Goal: Task Accomplishment & Management: Use online tool/utility

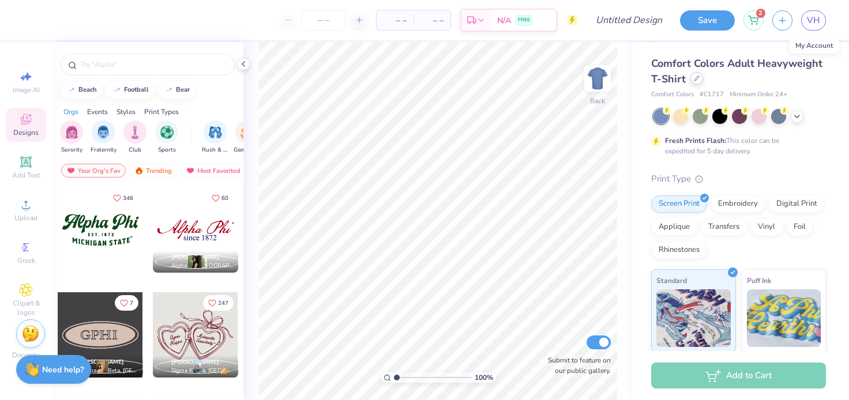
click at [696, 82] on div at bounding box center [696, 78] width 13 height 13
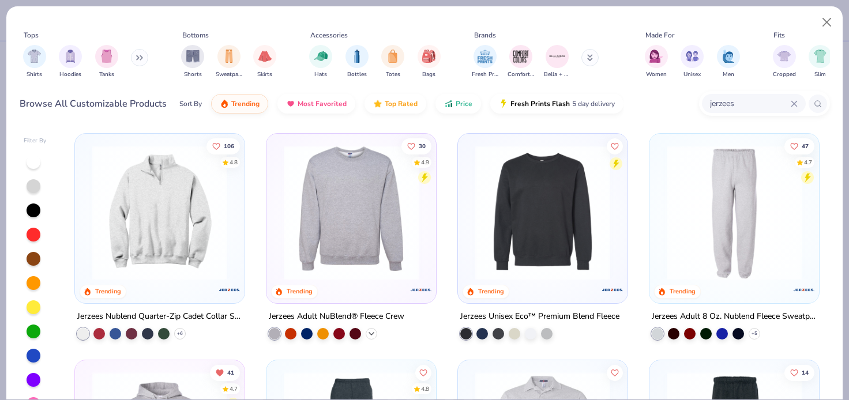
click at [371, 328] on div "+ 32" at bounding box center [372, 334] width 12 height 12
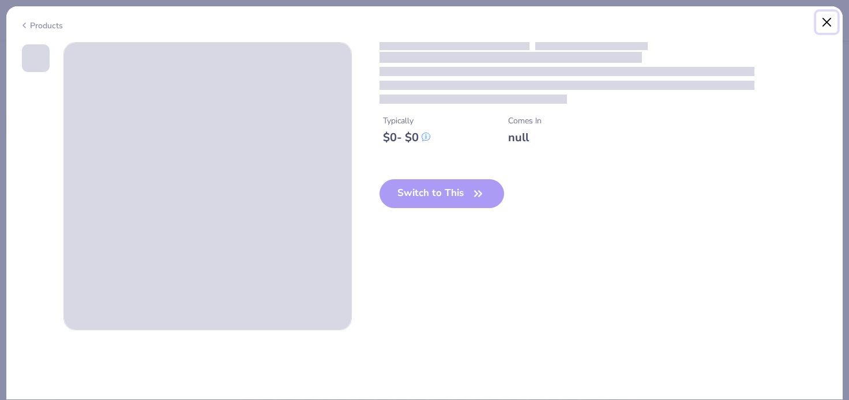
click at [822, 20] on button "Close" at bounding box center [827, 23] width 22 height 22
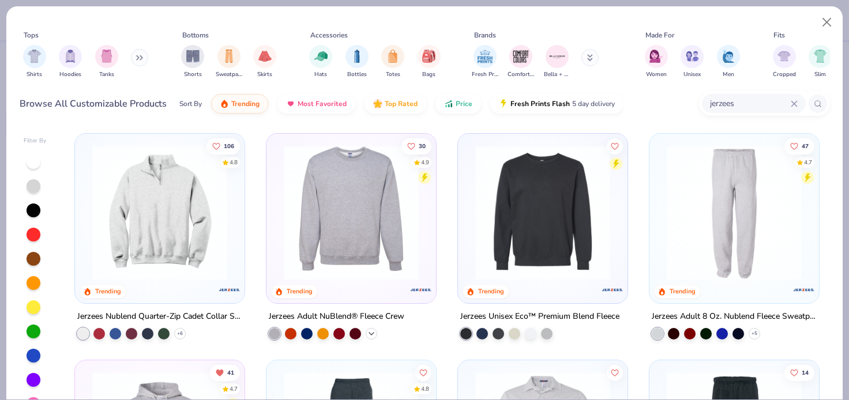
click at [371, 333] on polyline at bounding box center [371, 334] width 5 height 2
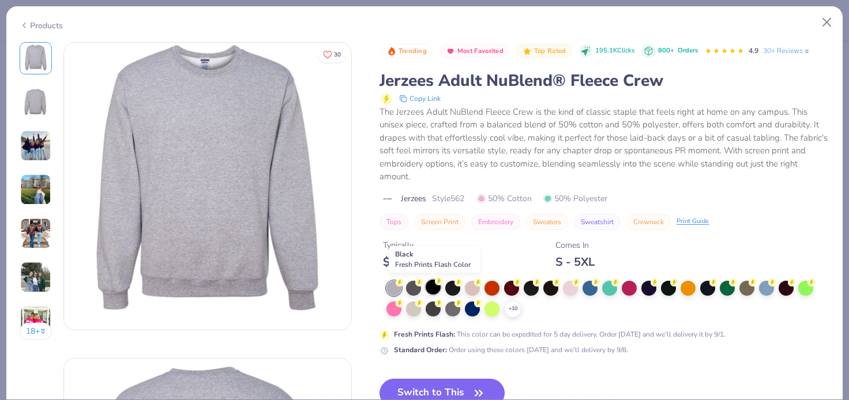
click at [435, 293] on div at bounding box center [432, 287] width 15 height 15
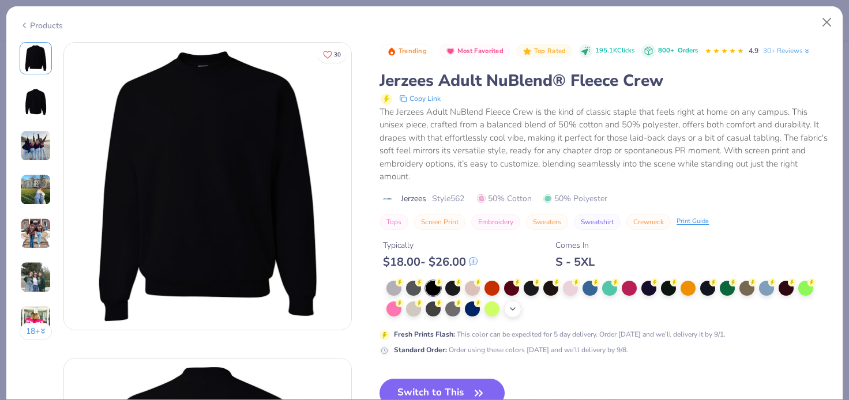
click at [507, 314] on div "+ 10" at bounding box center [512, 308] width 17 height 17
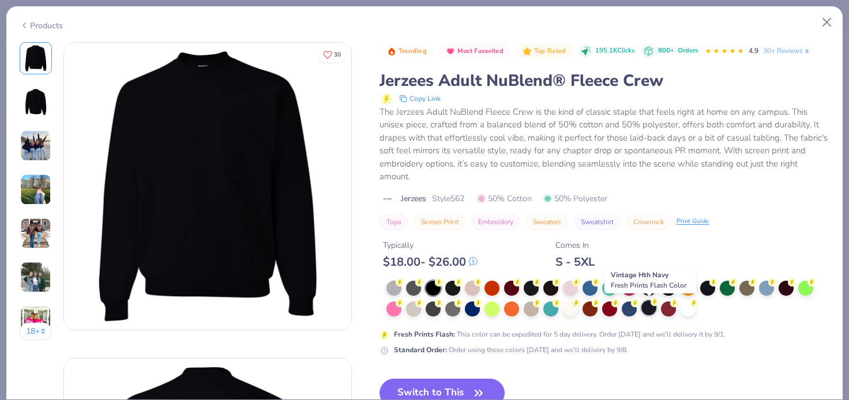
click at [649, 314] on div at bounding box center [648, 307] width 15 height 15
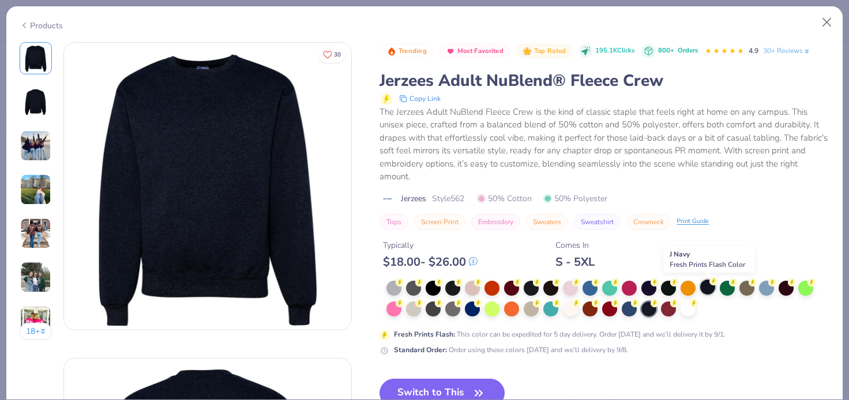
click at [707, 289] on div at bounding box center [707, 287] width 15 height 15
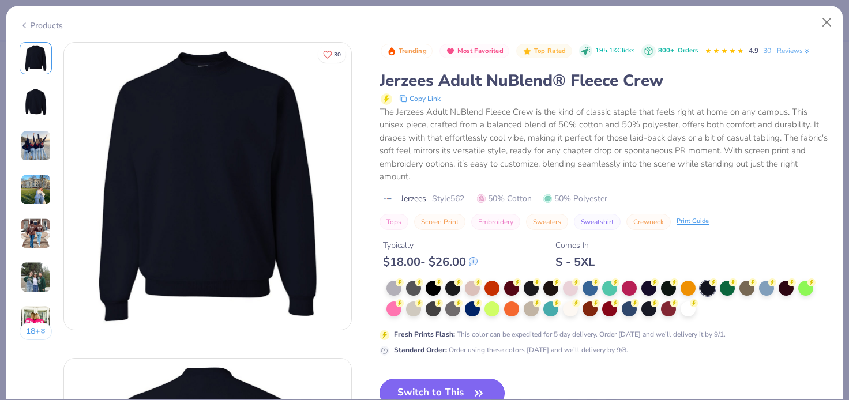
click at [449, 390] on button "Switch to This" at bounding box center [441, 393] width 125 height 29
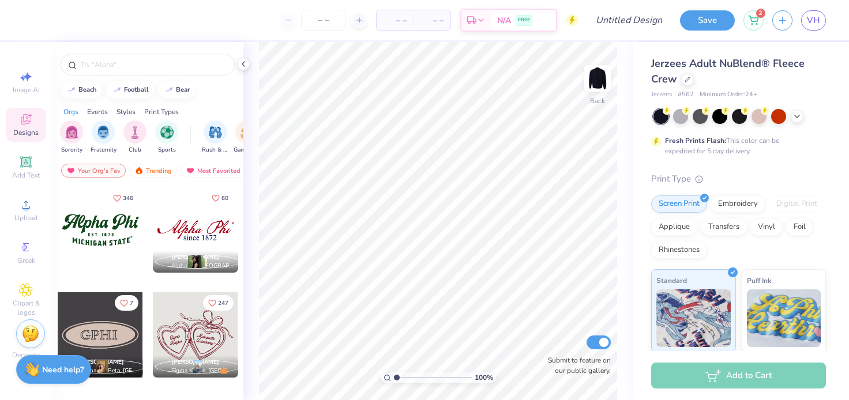
click at [100, 332] on div at bounding box center [100, 334] width 85 height 85
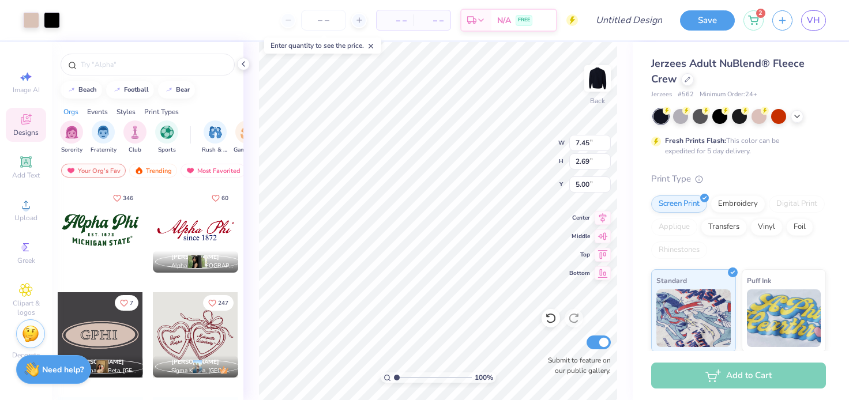
type input "5.01"
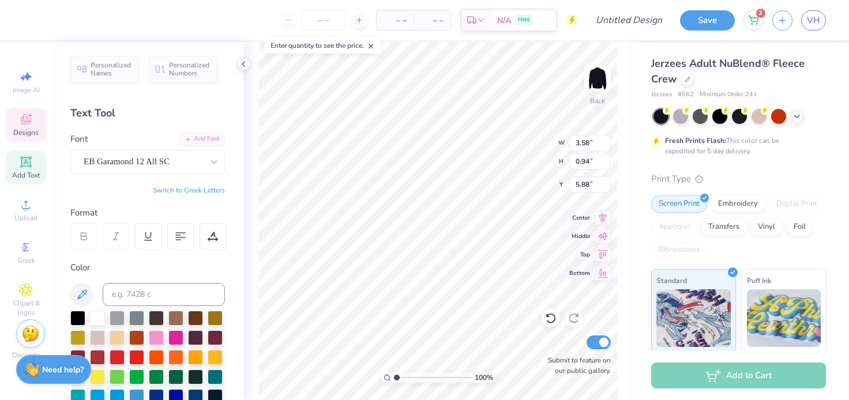
type textarea "G"
type textarea "PHi SIG"
type input "5.87"
type input "5.13"
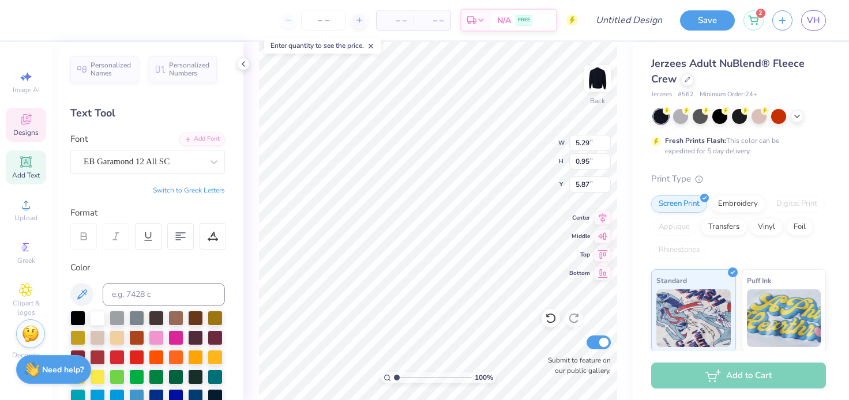
type input "0.92"
type input "5.01"
type input "7.45"
type input "2.69"
type input "5.13"
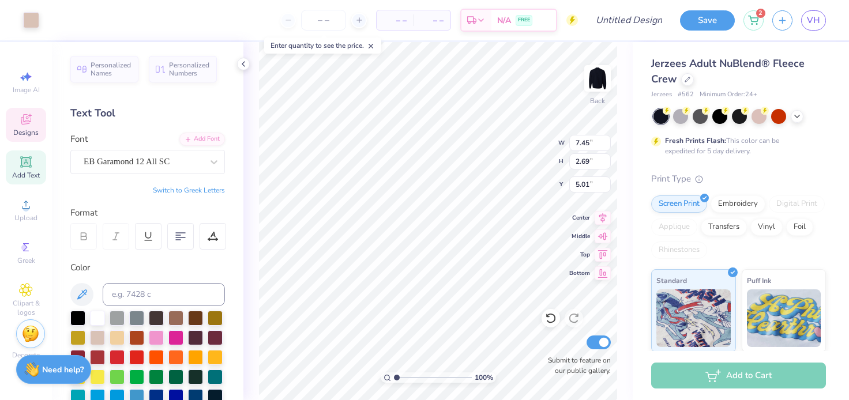
type input "0.92"
type input "5.89"
type input "7.45"
type input "2.69"
type input "5.01"
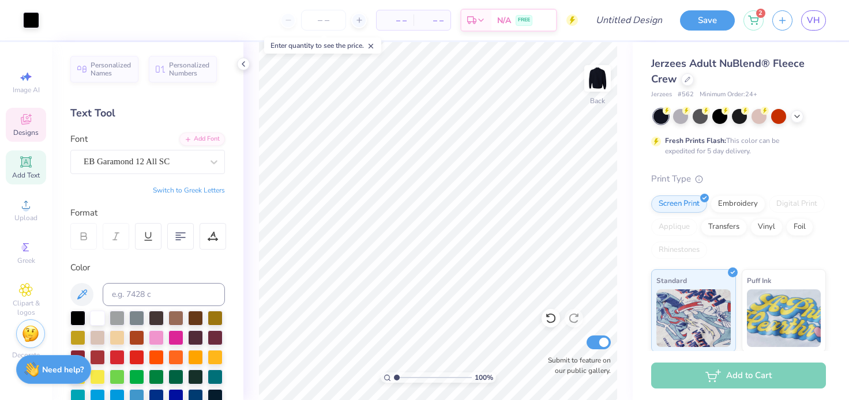
click at [16, 114] on div "Designs" at bounding box center [26, 125] width 40 height 34
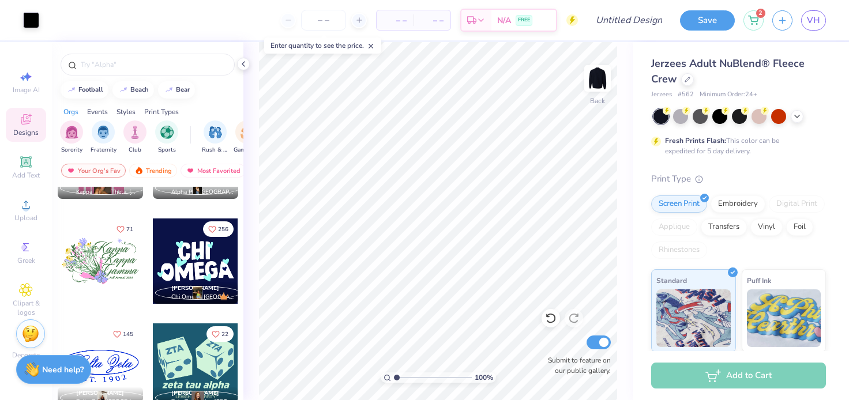
scroll to position [373, 0]
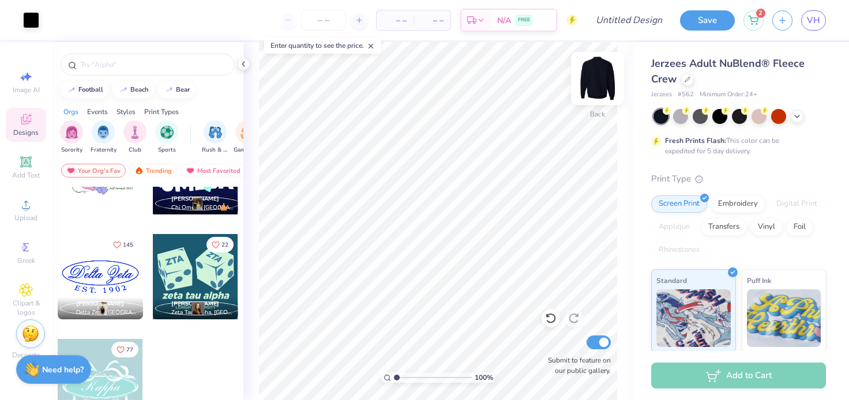
click at [597, 76] on img at bounding box center [597, 78] width 46 height 46
click at [596, 78] on img at bounding box center [597, 78] width 46 height 46
click at [320, 16] on input "number" at bounding box center [323, 20] width 45 height 21
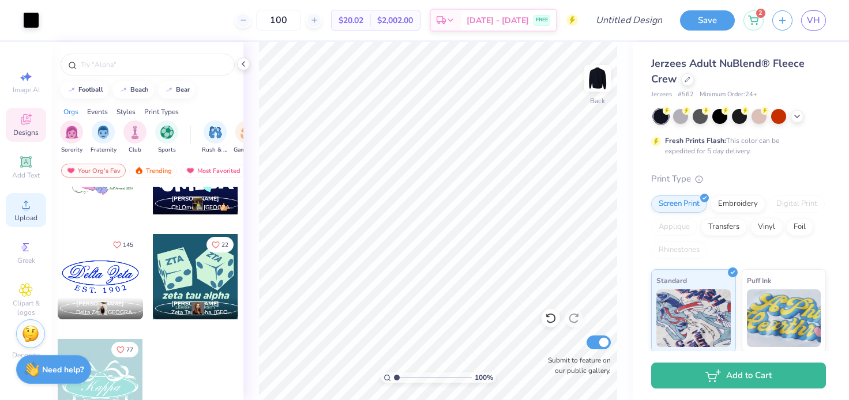
type input "100"
click at [14, 208] on div "Upload" at bounding box center [26, 210] width 40 height 34
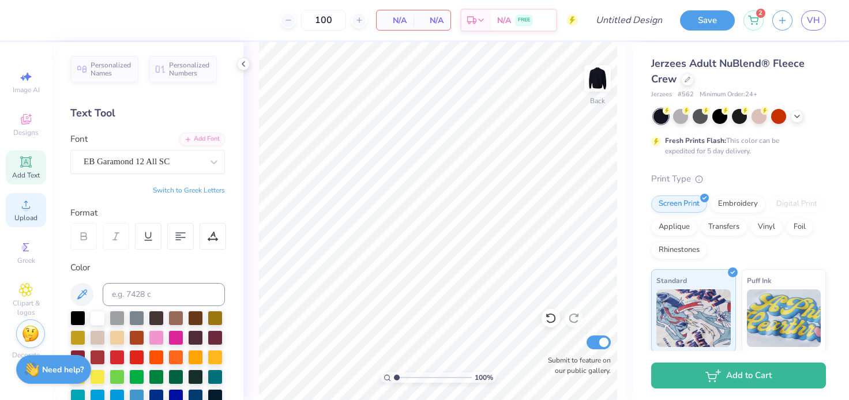
click at [26, 217] on span "Upload" at bounding box center [25, 217] width 23 height 9
click at [22, 262] on span "Greek" at bounding box center [26, 260] width 18 height 9
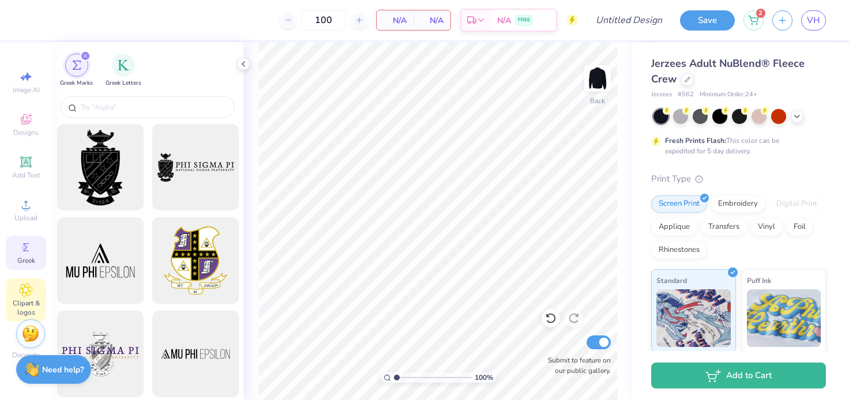
click at [25, 295] on icon at bounding box center [25, 290] width 13 height 14
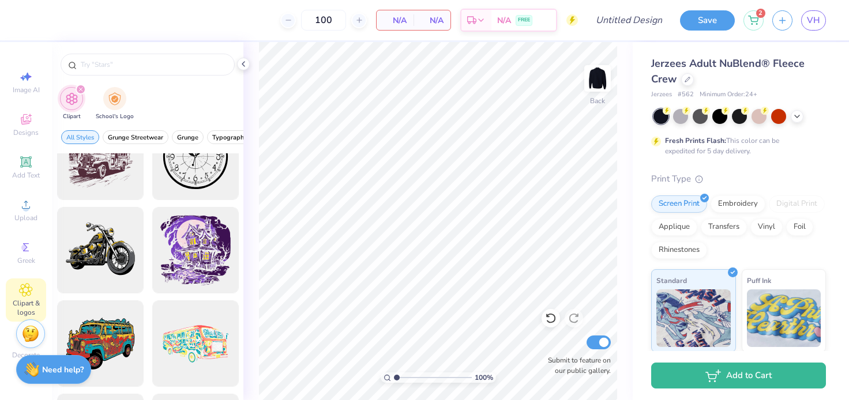
scroll to position [601, 0]
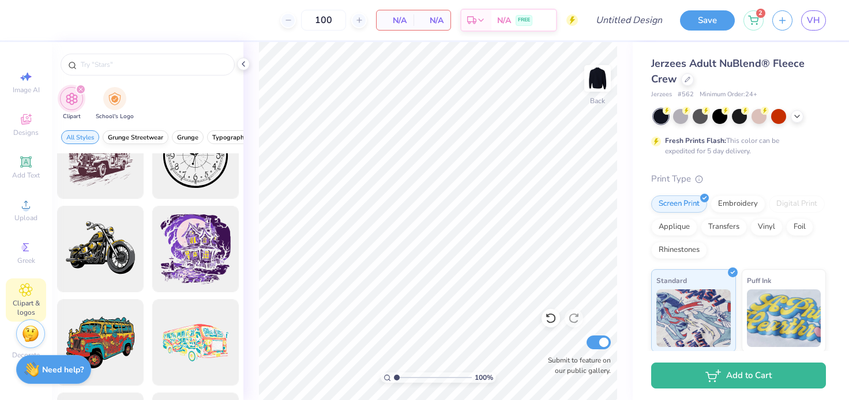
click at [118, 131] on button "Grunge Streetwear" at bounding box center [136, 137] width 66 height 14
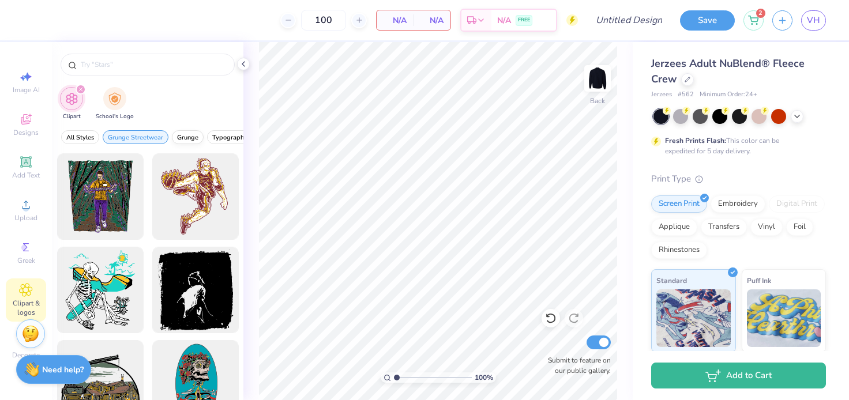
click at [182, 138] on span "Grunge" at bounding box center [187, 137] width 21 height 9
click at [112, 46] on div at bounding box center [147, 61] width 191 height 39
click at [112, 58] on div at bounding box center [148, 65] width 174 height 22
click at [112, 59] on input "text" at bounding box center [154, 65] width 148 height 12
type input "circle"
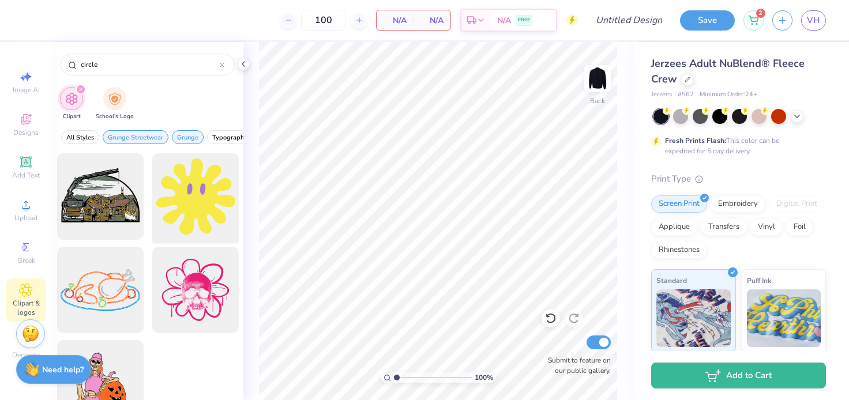
scroll to position [33, 0]
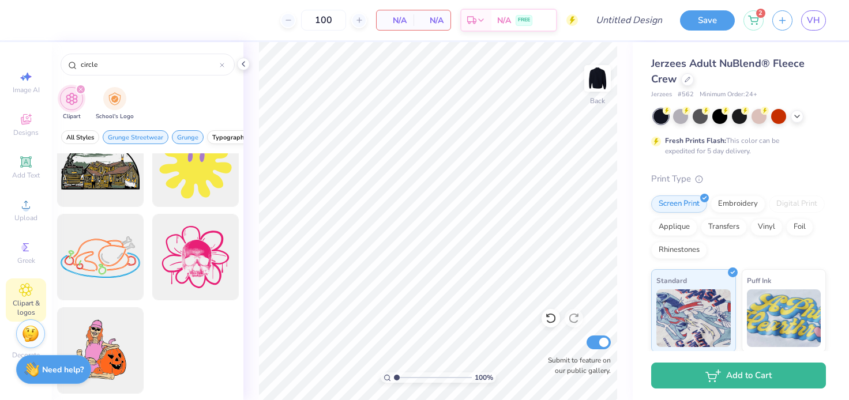
click at [230, 137] on span "Typography" at bounding box center [229, 137] width 35 height 9
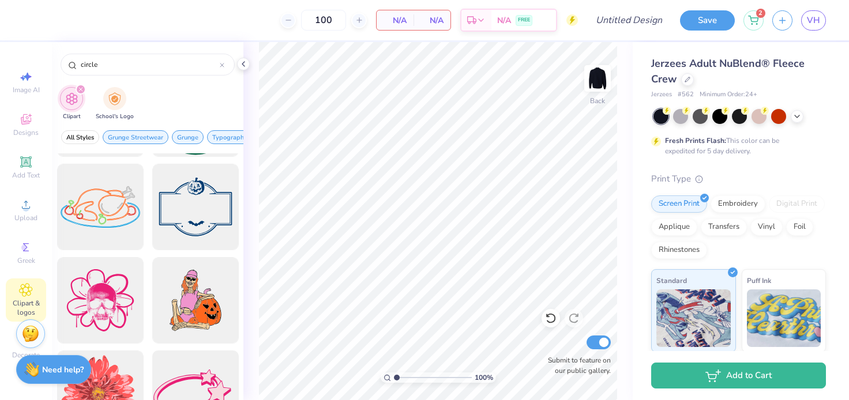
scroll to position [1060, 0]
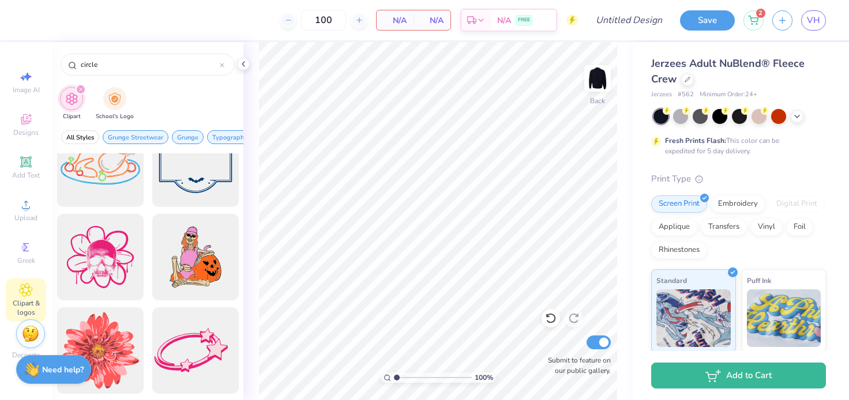
click at [250, 66] on div "100 % Back Submit to feature on our public gallery." at bounding box center [437, 221] width 389 height 358
click at [242, 64] on polyline at bounding box center [243, 64] width 2 height 5
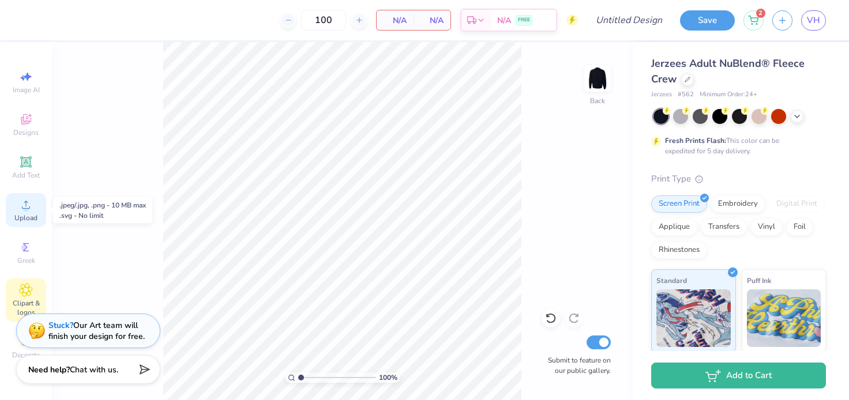
click at [29, 200] on icon at bounding box center [26, 205] width 14 height 14
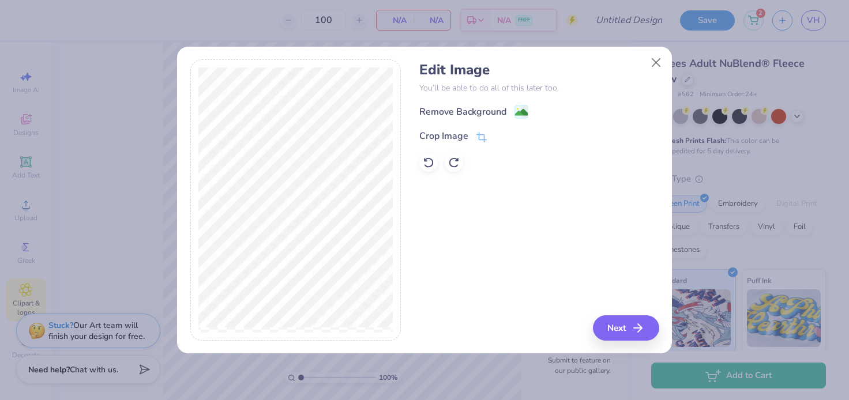
click at [470, 116] on div "Remove Background" at bounding box center [462, 112] width 87 height 14
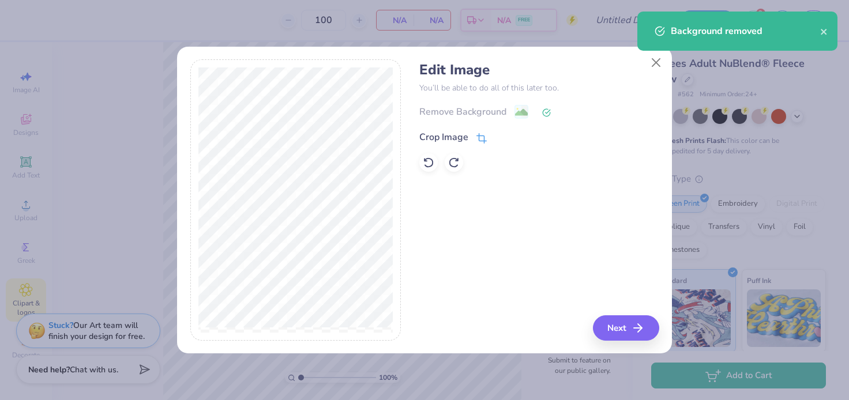
click at [449, 138] on div "Crop Image" at bounding box center [443, 137] width 49 height 14
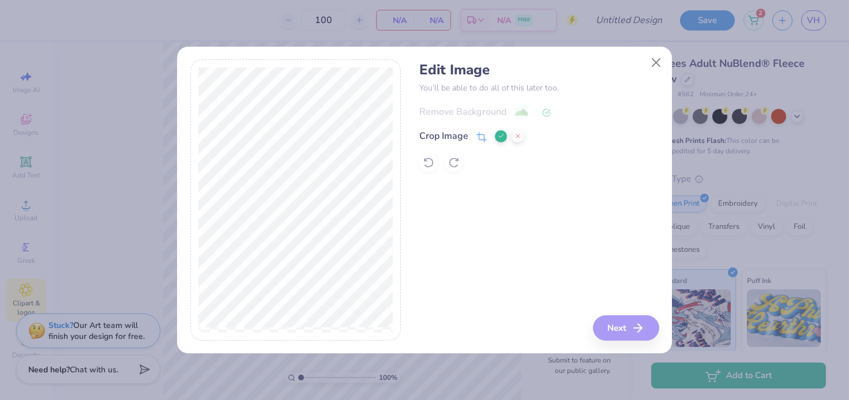
click at [643, 336] on div "Edit Image You’ll be able to do all of this later too. Remove Background Crop I…" at bounding box center [538, 199] width 239 height 281
click at [524, 127] on div "Remove Background Crop Image" at bounding box center [538, 137] width 239 height 67
click at [518, 129] on div at bounding box center [509, 136] width 29 height 14
click at [518, 136] on icon at bounding box center [517, 136] width 7 height 7
click at [617, 316] on button "Next" at bounding box center [627, 327] width 66 height 25
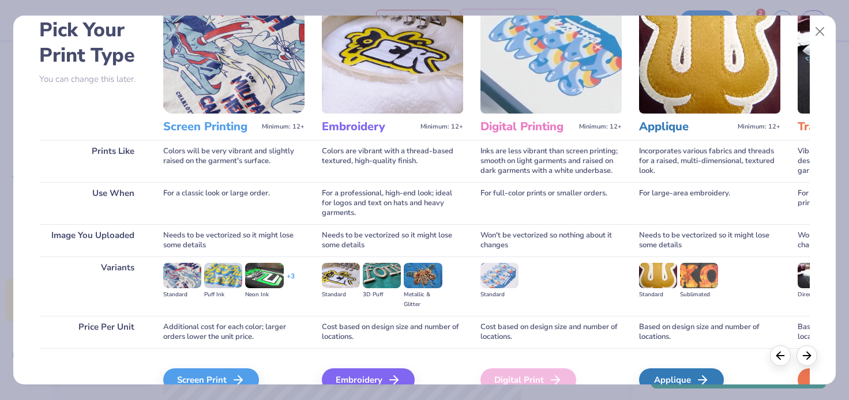
scroll to position [117, 0]
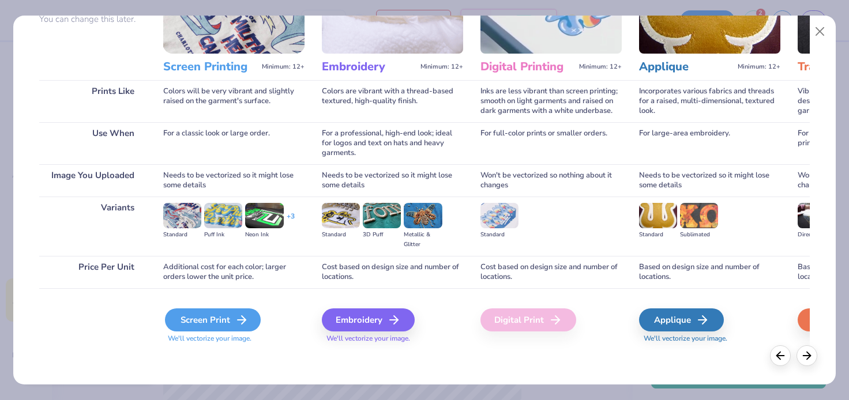
click at [190, 321] on div "Screen Print" at bounding box center [213, 319] width 96 height 23
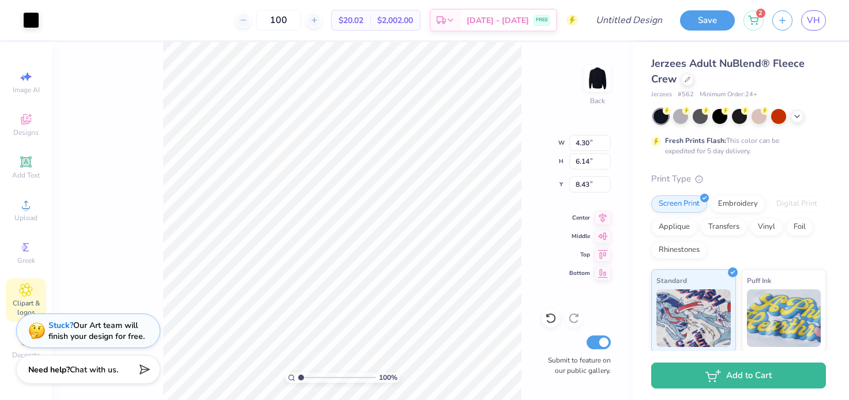
type input "6.14"
type input "4.30"
type input "4.73"
click at [33, 16] on div at bounding box center [31, 19] width 16 height 16
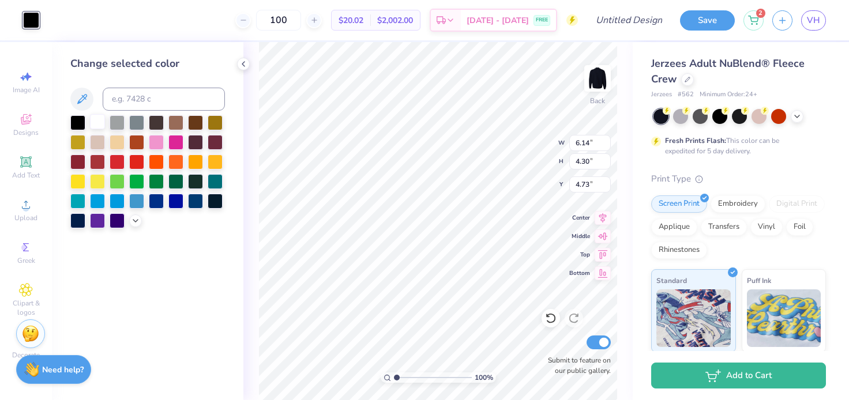
click at [97, 124] on div at bounding box center [97, 121] width 15 height 15
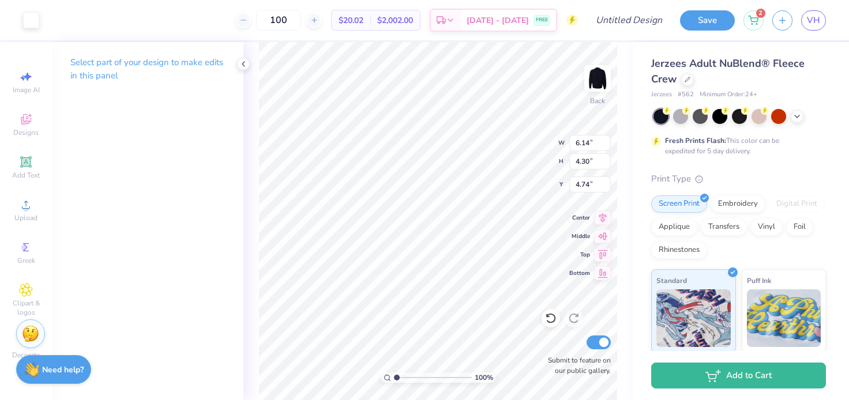
type input "6.16"
type input "4.32"
type input "4.72"
type input "4.74"
type input "7.58"
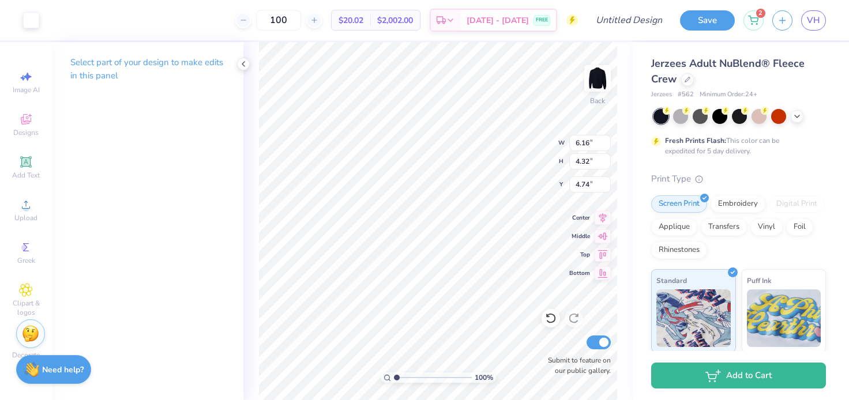
type input "5.31"
type input "4.09"
click at [590, 162] on input "5.31" at bounding box center [590, 161] width 42 height 16
click at [604, 164] on input "5.3" at bounding box center [590, 161] width 42 height 16
click at [604, 164] on input "5.29" at bounding box center [590, 161] width 42 height 16
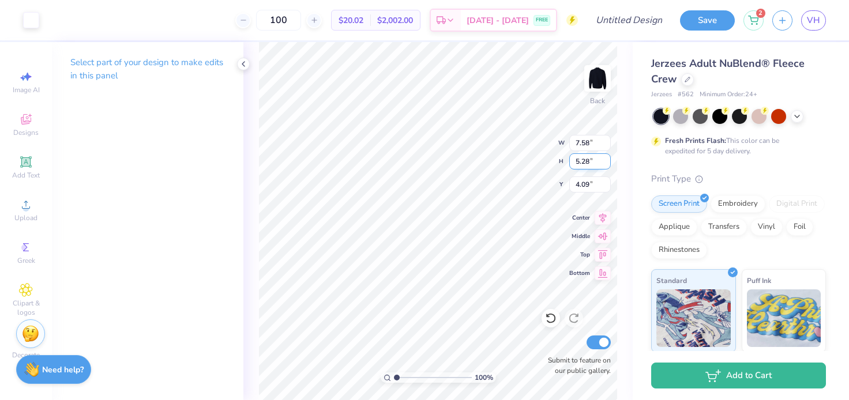
click at [604, 164] on input "5.28" at bounding box center [590, 161] width 42 height 16
click at [604, 164] on input "5.27" at bounding box center [590, 161] width 42 height 16
click at [604, 164] on input "5.26" at bounding box center [590, 161] width 42 height 16
click at [604, 164] on input "5.25" at bounding box center [590, 161] width 42 height 16
click at [604, 164] on input "5.24" at bounding box center [590, 161] width 42 height 16
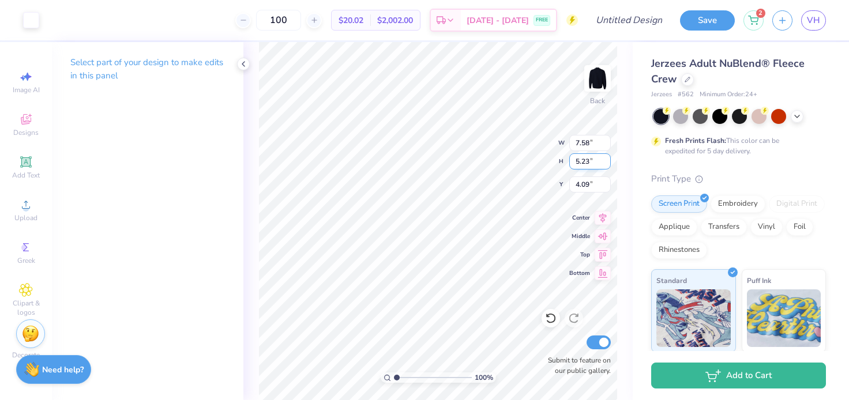
click at [604, 164] on input "5.23" at bounding box center [590, 161] width 42 height 16
click at [604, 164] on input "5.22" at bounding box center [590, 161] width 42 height 16
click at [604, 164] on input "5.21" at bounding box center [590, 161] width 42 height 16
type input "5.2"
click at [604, 164] on input "5.2" at bounding box center [590, 161] width 42 height 16
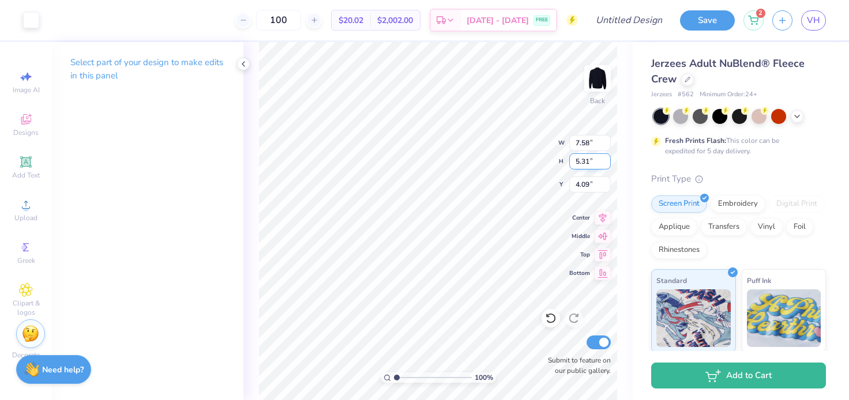
click at [588, 167] on input "5.31" at bounding box center [590, 161] width 42 height 16
type input "5"
type input "4"
type input "5.71"
type input "4.00"
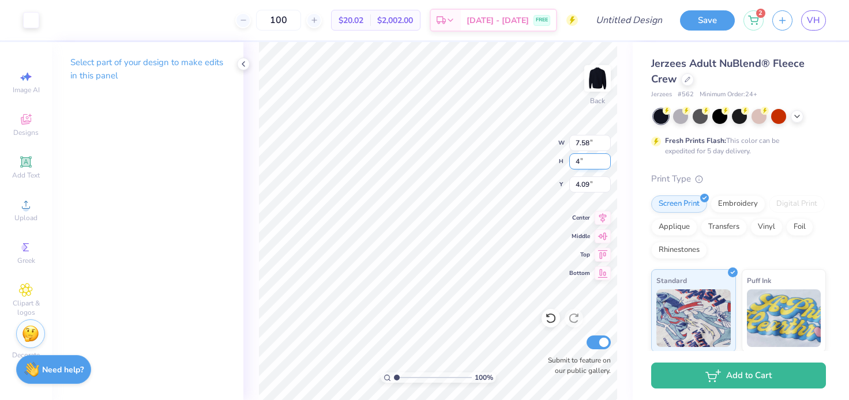
type input "4.75"
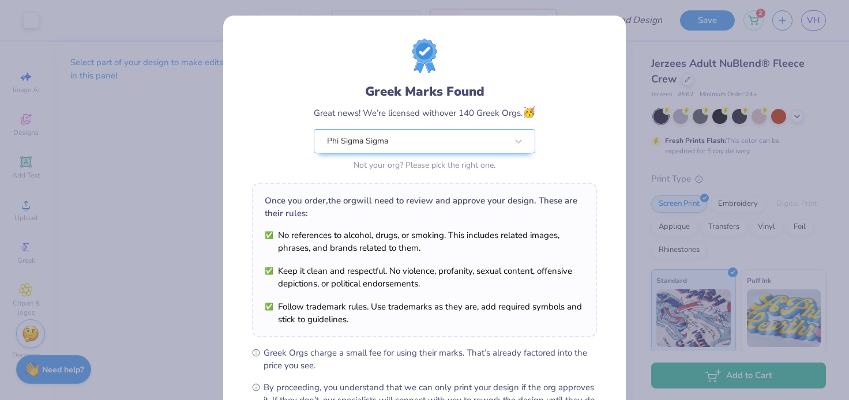
scroll to position [140, 0]
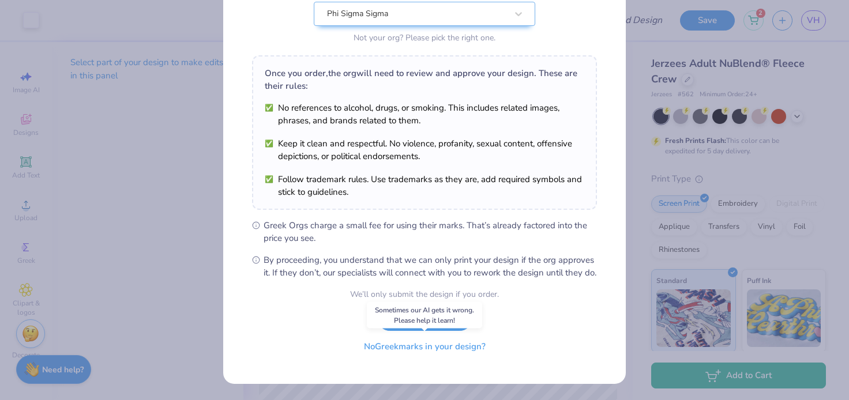
click at [442, 343] on button "No Greek marks in your design?" at bounding box center [424, 347] width 141 height 24
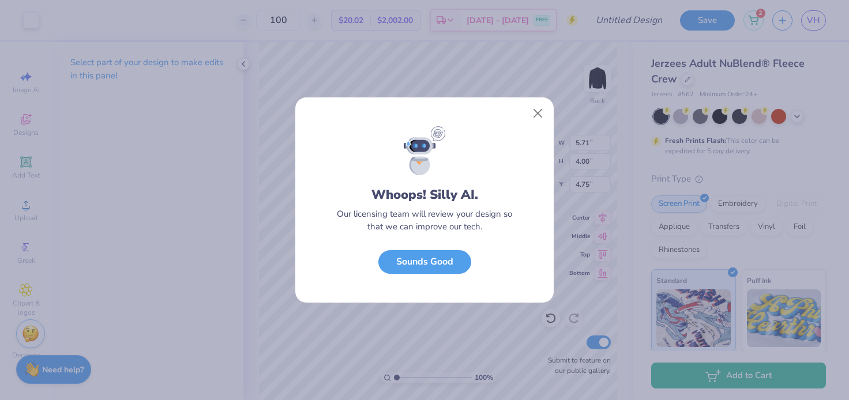
scroll to position [0, 0]
click at [542, 110] on button "Close" at bounding box center [538, 114] width 22 height 22
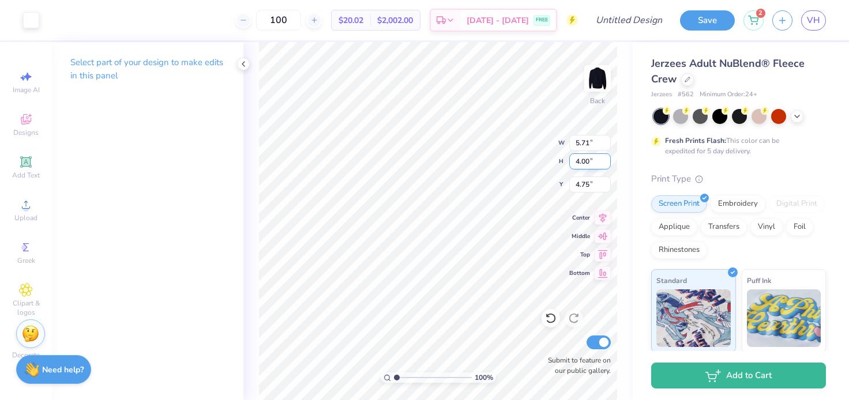
click at [576, 161] on input "4.00" at bounding box center [590, 161] width 42 height 16
click at [561, 161] on div "100 % Back W 5.71 5.71 " H 4.00 4.00 " Y 4.75 4.75 " Center Middle Top Bottom S…" at bounding box center [437, 221] width 389 height 358
click at [593, 165] on input "4.00" at bounding box center [590, 161] width 42 height 16
type input "4"
type input "3"
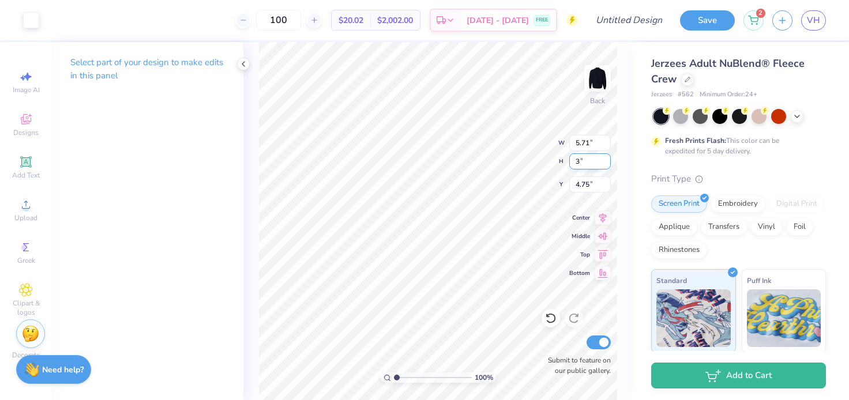
type input "4.28"
type input "3.00"
click at [607, 182] on input "5.26" at bounding box center [590, 184] width 42 height 16
click at [607, 182] on input "5.27" at bounding box center [590, 184] width 42 height 16
click at [607, 182] on input "5.28" at bounding box center [590, 184] width 42 height 16
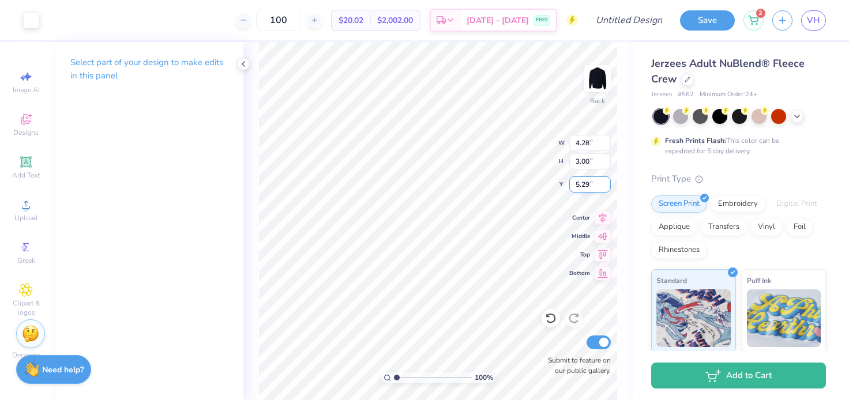
click at [607, 182] on input "5.29" at bounding box center [590, 184] width 42 height 16
click at [607, 182] on input "5.3" at bounding box center [590, 184] width 42 height 16
click at [607, 182] on input "5.31" at bounding box center [590, 184] width 42 height 16
click at [607, 182] on input "5.32" at bounding box center [590, 184] width 42 height 16
click at [607, 182] on input "5.33" at bounding box center [590, 184] width 42 height 16
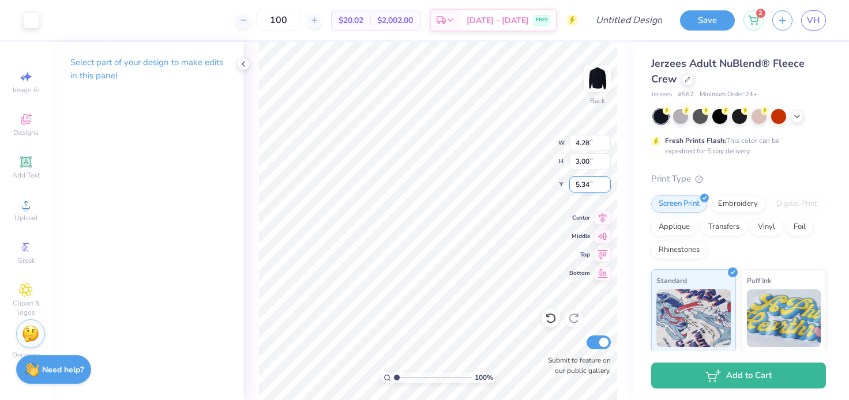
type input "5.34"
click at [607, 182] on input "5.34" at bounding box center [590, 184] width 42 height 16
click at [605, 182] on input "5.26" at bounding box center [590, 184] width 42 height 16
click at [605, 182] on input "5.27" at bounding box center [590, 184] width 42 height 16
click at [605, 182] on input "5.28" at bounding box center [590, 184] width 42 height 16
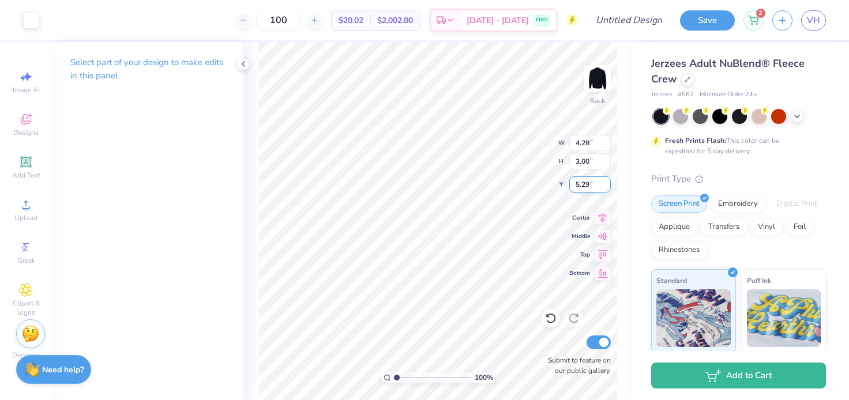
type input "5.29"
click at [605, 182] on input "5.29" at bounding box center [590, 184] width 42 height 16
click at [589, 184] on input "5.29" at bounding box center [590, 184] width 42 height 16
click at [532, 184] on div "100 % Back W 4.28 4.28 " H 3.00 3.00 " Y 5.29 5.29 " Center Middle Top Bottom S…" at bounding box center [437, 221] width 389 height 358
click at [590, 182] on input "5.25" at bounding box center [590, 184] width 42 height 16
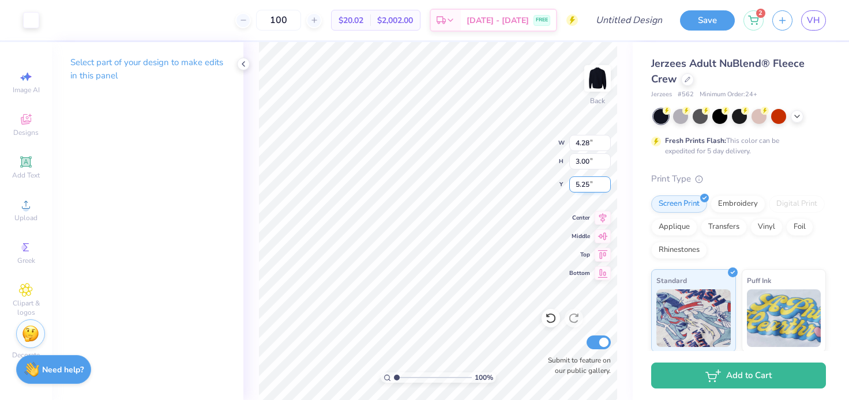
click at [486, 179] on div "100 % Back W 4.28 4.28 " H 3.00 3.00 " Y 5.25 5.25 " Center Middle Top Bottom S…" at bounding box center [437, 221] width 389 height 358
click at [591, 182] on input "5.25" at bounding box center [590, 184] width 42 height 16
type input "5"
type input "6"
type input "1"
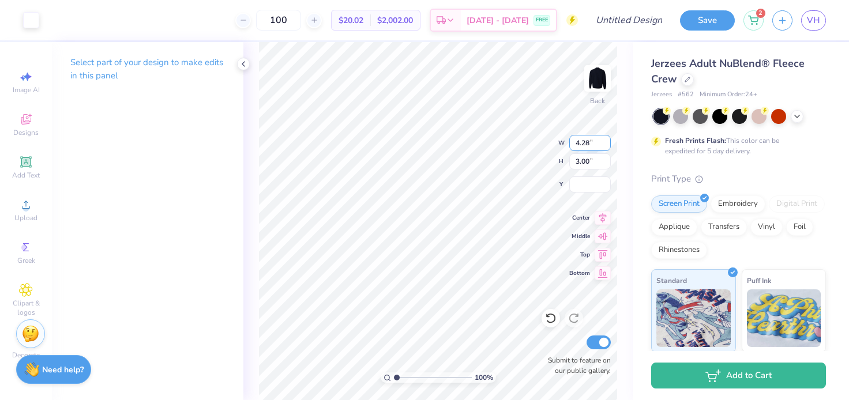
click at [583, 145] on input "4.28" at bounding box center [590, 143] width 42 height 16
click at [565, 145] on div "100 % Back W 4.28 4.28 " H 3.00 3.00 " Y Center Middle Top Bottom Submit to fea…" at bounding box center [437, 221] width 389 height 358
click at [588, 141] on input "4.28" at bounding box center [590, 143] width 42 height 16
type input "14.59"
type input "10.22"
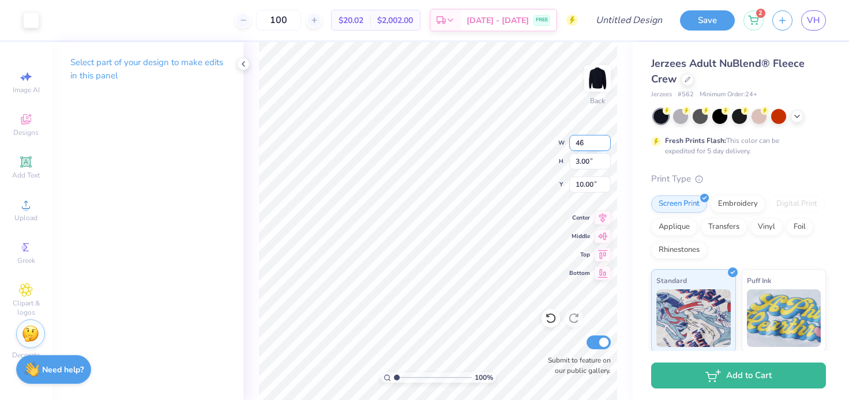
type input "6.39"
click at [591, 164] on input "10.22" at bounding box center [590, 161] width 42 height 16
click at [594, 163] on input "10.22" at bounding box center [590, 161] width 42 height 16
type input "1"
type input "5"
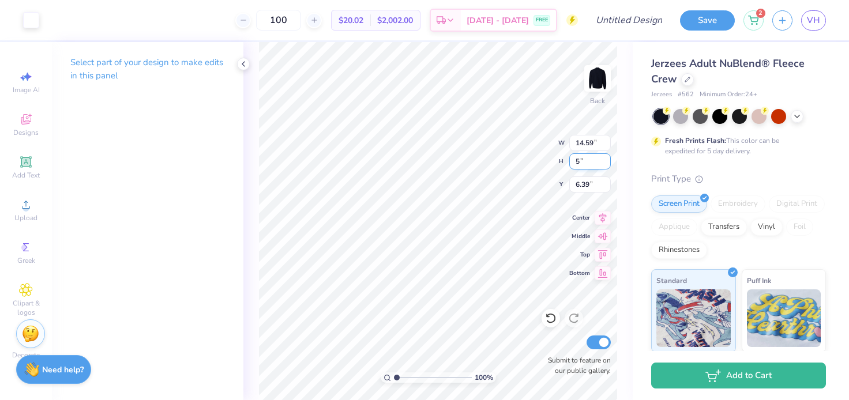
type input "7.14"
type input "5.00"
type input "9.00"
type input "4.15"
type input "4.88"
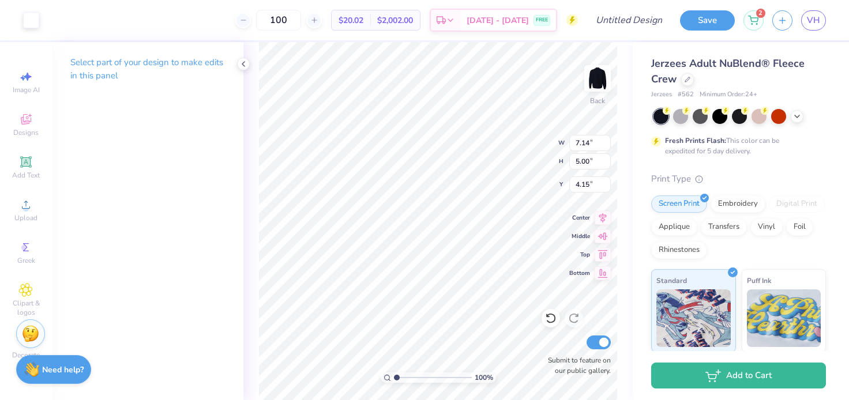
type input "3.42"
type input "4.37"
type input "4.36"
type input "4.03"
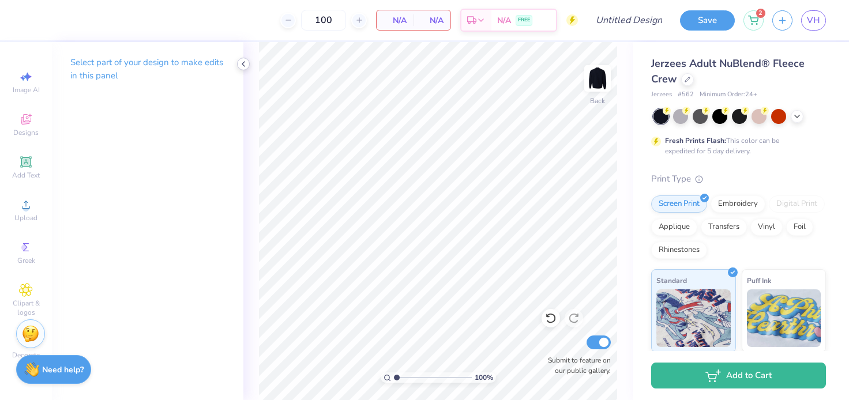
click at [243, 66] on icon at bounding box center [243, 63] width 9 height 9
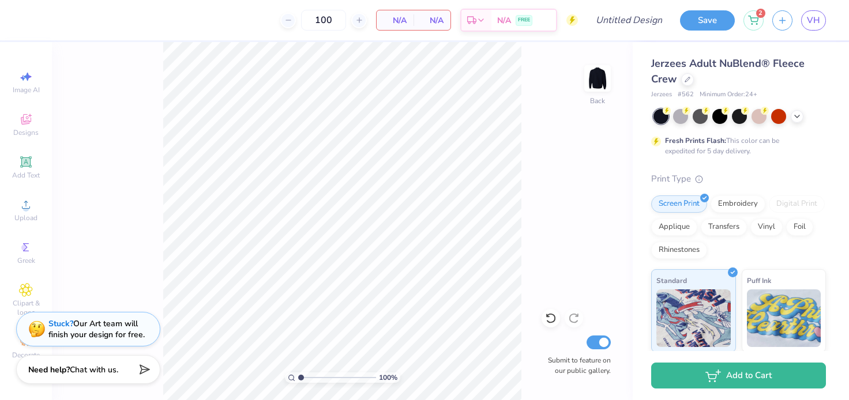
click at [129, 333] on div "Stuck? Our Art team will finish your design for free." at bounding box center [96, 329] width 96 height 22
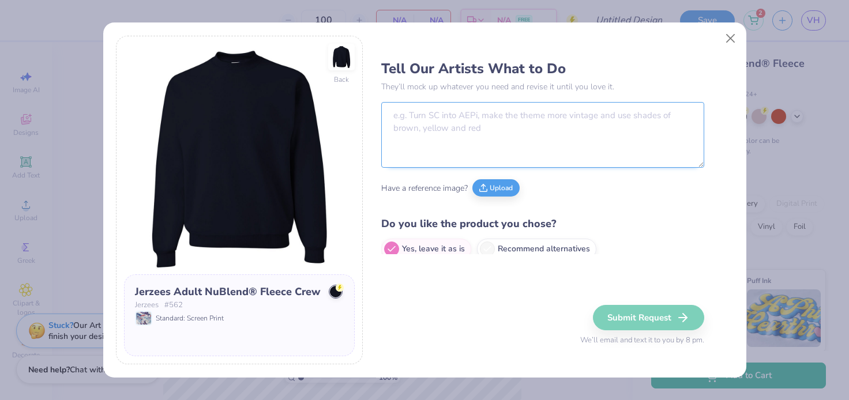
click at [430, 149] on textarea at bounding box center [542, 135] width 323 height 66
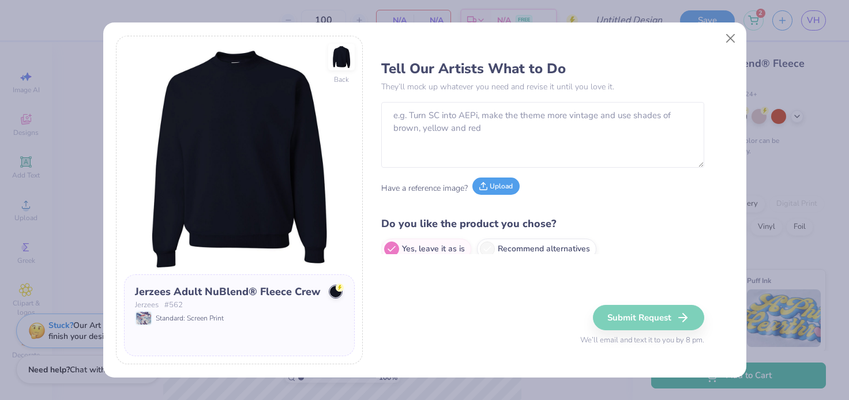
click at [498, 187] on button "Upload" at bounding box center [495, 186] width 47 height 17
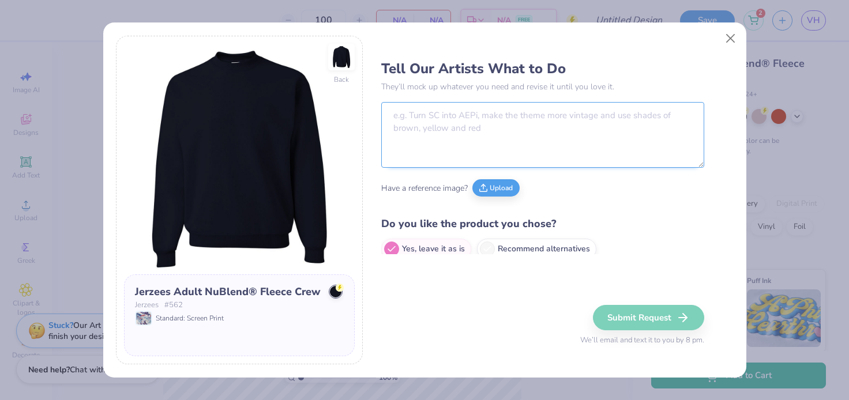
click at [409, 125] on textarea at bounding box center [542, 135] width 323 height 66
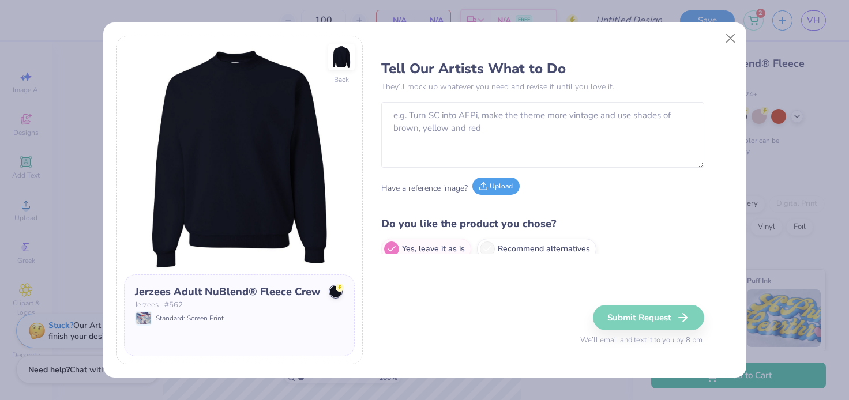
click at [488, 187] on button "Upload" at bounding box center [495, 186] width 47 height 17
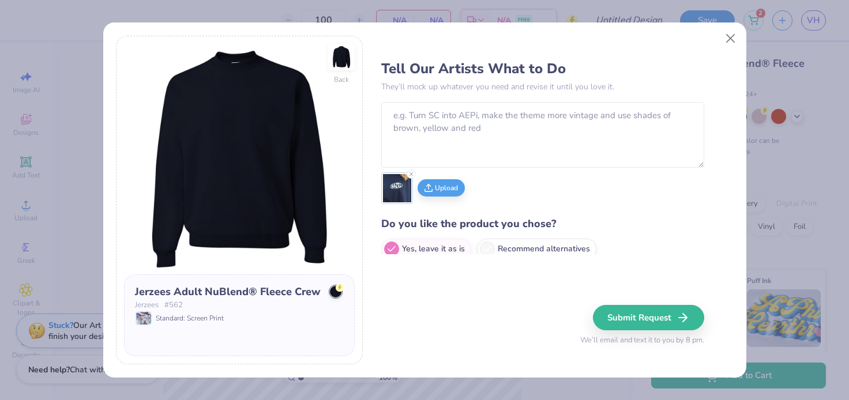
click at [412, 174] on icon at bounding box center [411, 174] width 7 height 7
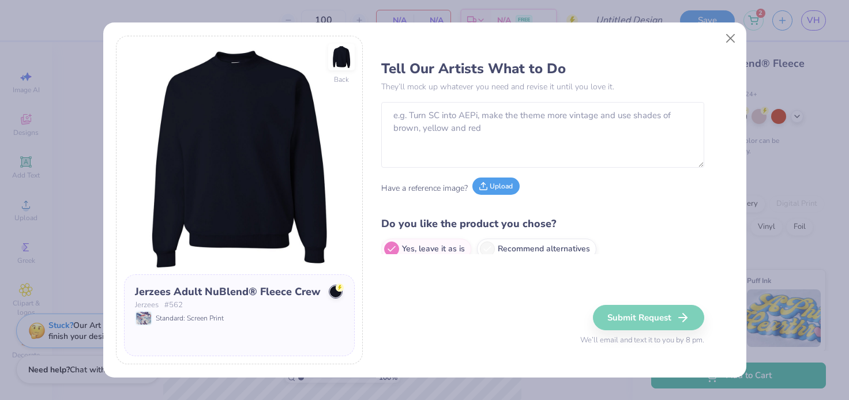
click at [492, 181] on button "Upload" at bounding box center [495, 186] width 47 height 17
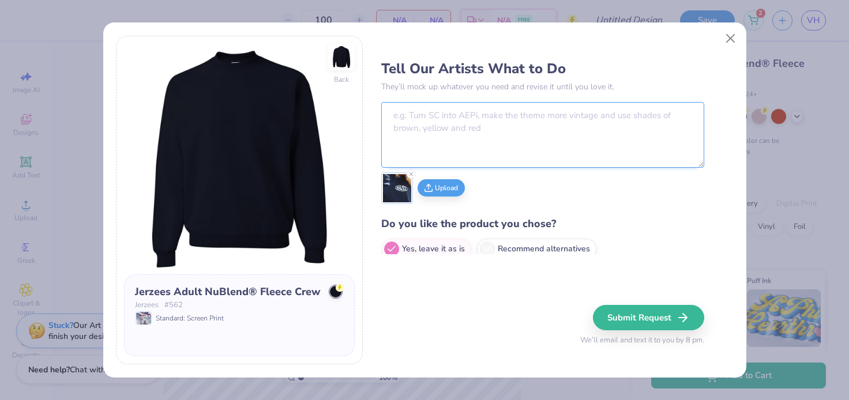
click at [445, 129] on textarea at bounding box center [542, 135] width 323 height 66
click at [427, 114] on textarea "say "PHISIG" instead of [PERSON_NAME]" at bounding box center [542, 135] width 323 height 66
click at [467, 149] on textarea "say "PHISIG" instead of [PERSON_NAME]" at bounding box center [542, 135] width 323 height 66
click at [428, 117] on textarea "say "PHISIG" instead of [PERSON_NAME]" at bounding box center [542, 135] width 323 height 66
click at [510, 117] on textarea "say "PHISIG" instead of [PERSON_NAME]" at bounding box center [542, 135] width 323 height 66
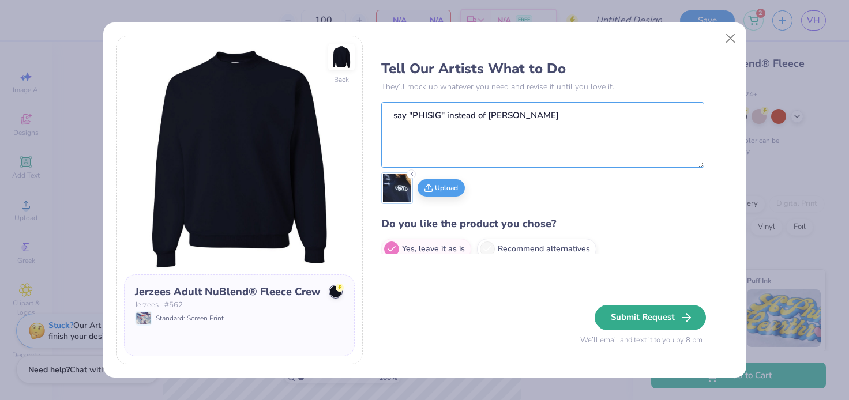
type textarea "say "PHISIG" instead of [PERSON_NAME]"
click at [622, 317] on button "Submit Request" at bounding box center [649, 317] width 111 height 25
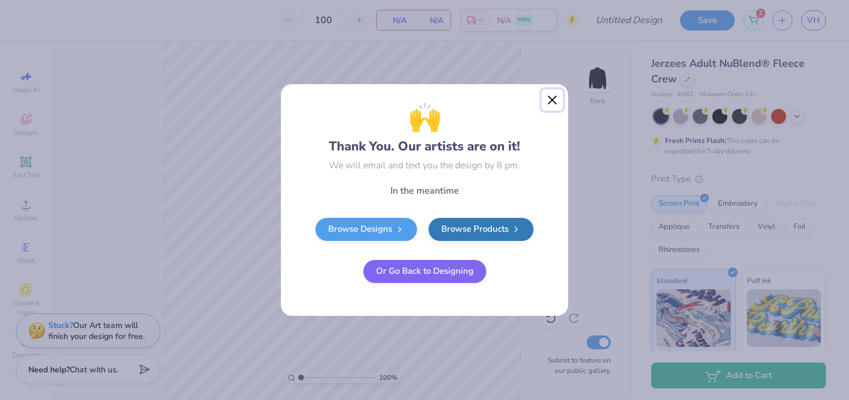
click at [550, 100] on button "Close" at bounding box center [552, 100] width 22 height 22
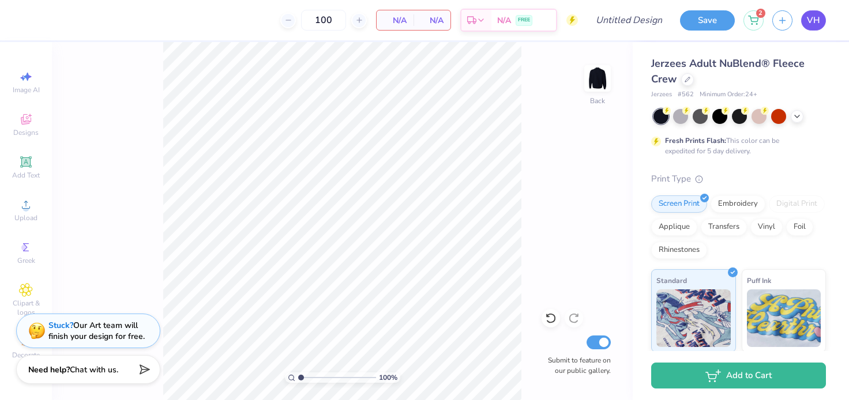
click at [816, 16] on span "VH" at bounding box center [813, 20] width 13 height 13
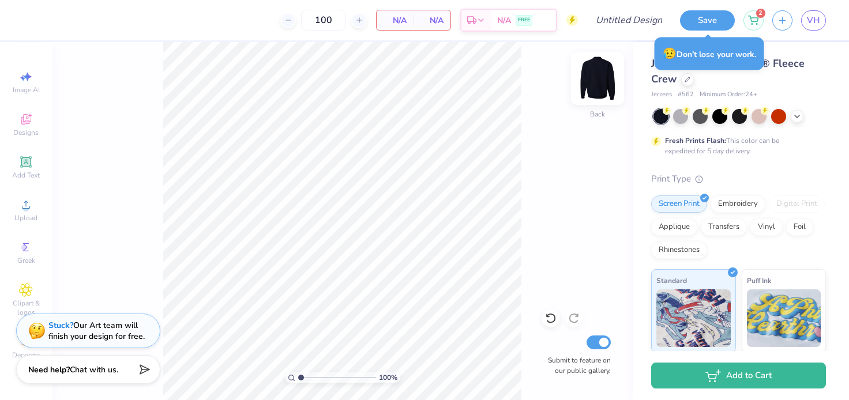
click at [599, 84] on img at bounding box center [597, 78] width 46 height 46
click at [599, 84] on img at bounding box center [597, 78] width 23 height 23
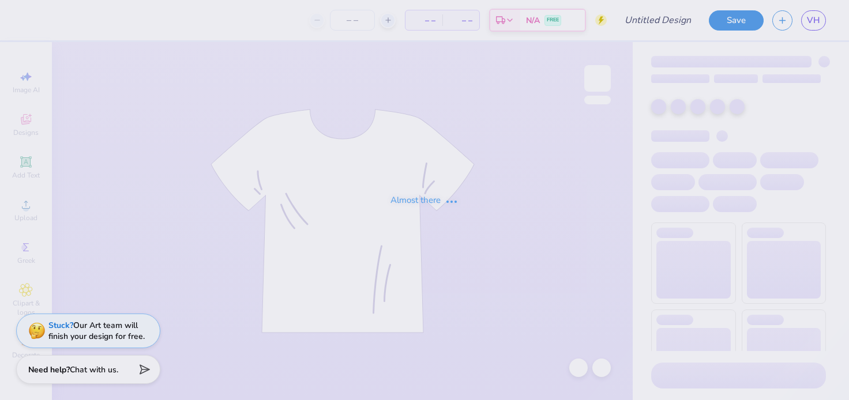
type input "[GEOGRAPHIC_DATA] : [PERSON_NAME]"
type input "100"
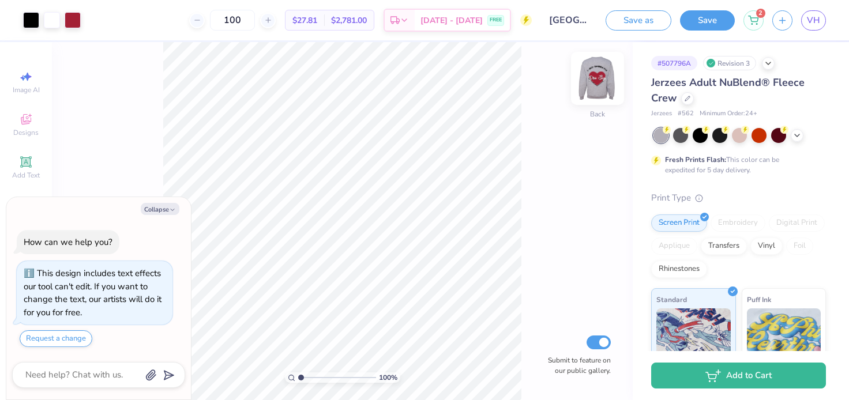
click at [590, 73] on img at bounding box center [597, 78] width 46 height 46
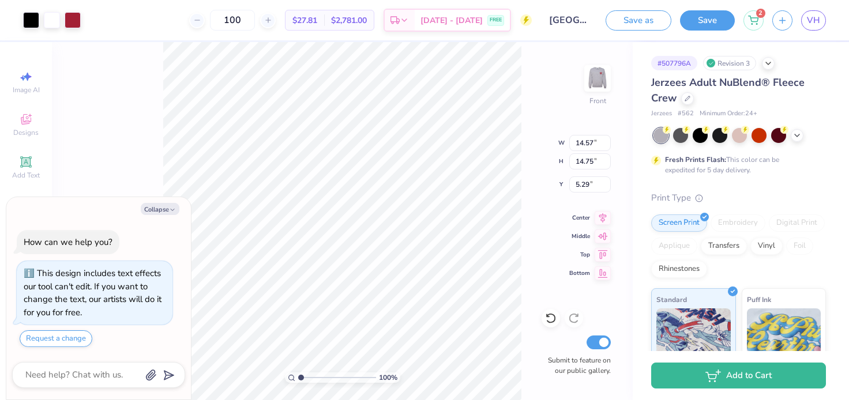
click at [121, 88] on div "100 % Front W 14.57 14.57 " H 14.75 14.75 " Y 5.29 5.29 " Center Middle Top Bot…" at bounding box center [342, 221] width 581 height 358
click at [169, 210] on icon "button" at bounding box center [172, 209] width 7 height 7
type textarea "x"
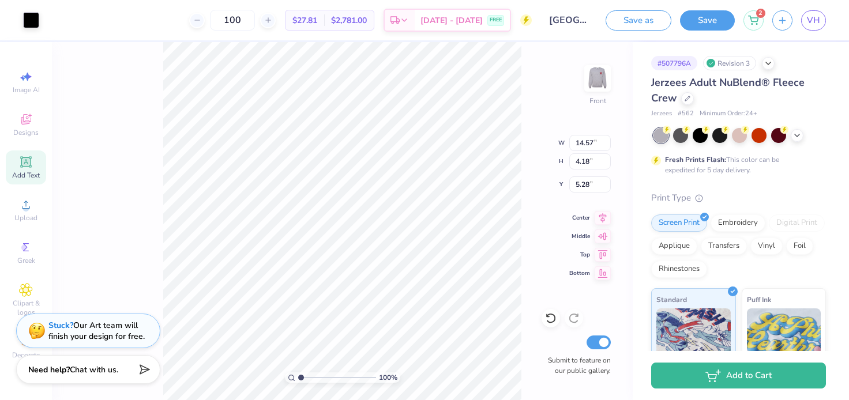
click at [30, 178] on span "Add Text" at bounding box center [26, 175] width 28 height 9
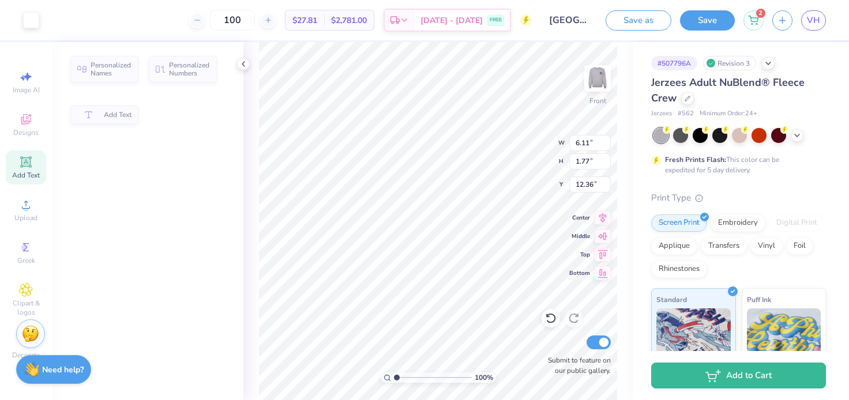
type input "6.11"
type input "1.77"
type input "12.36"
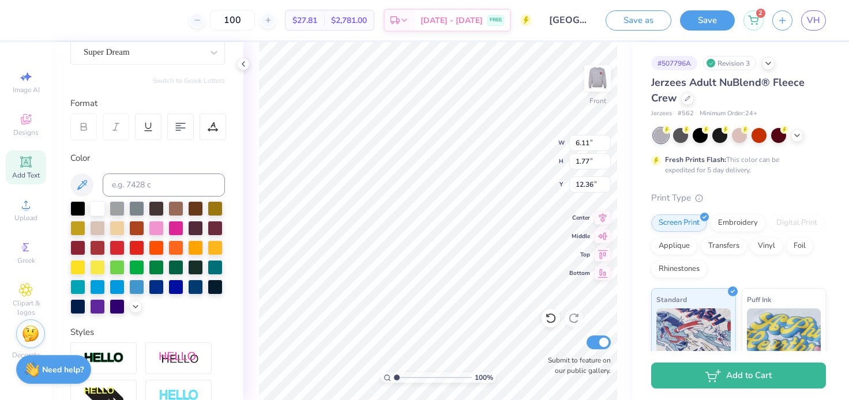
scroll to position [270, 0]
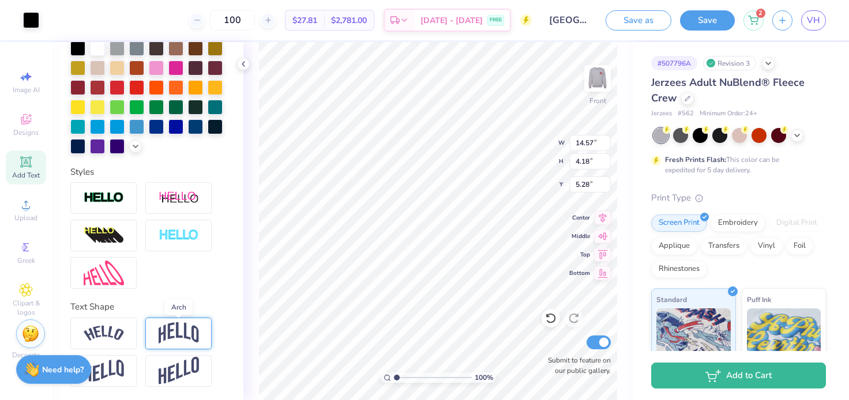
click at [176, 337] on img at bounding box center [179, 333] width 40 height 22
type input "6.11"
type input "2.52"
type input "11.99"
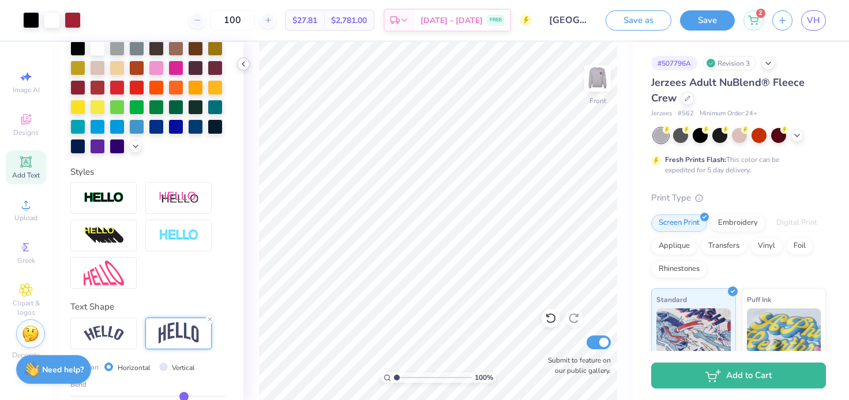
click at [243, 64] on icon at bounding box center [243, 63] width 9 height 9
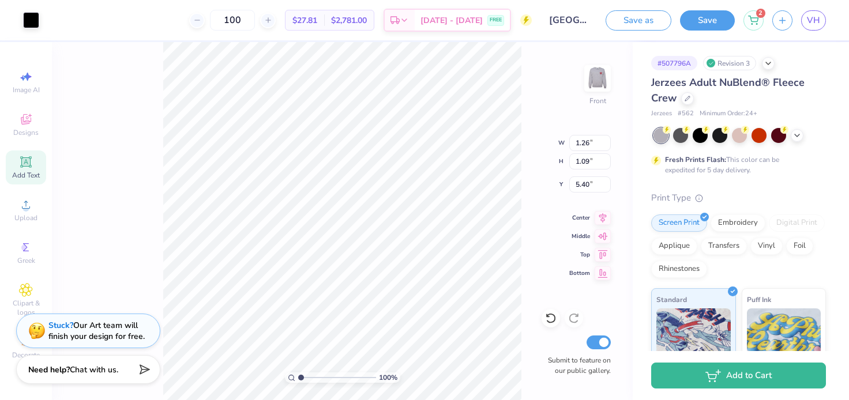
type input "1.32"
type input "1.15"
click at [548, 316] on icon at bounding box center [551, 318] width 12 height 12
type input "1.26"
type input "1.09"
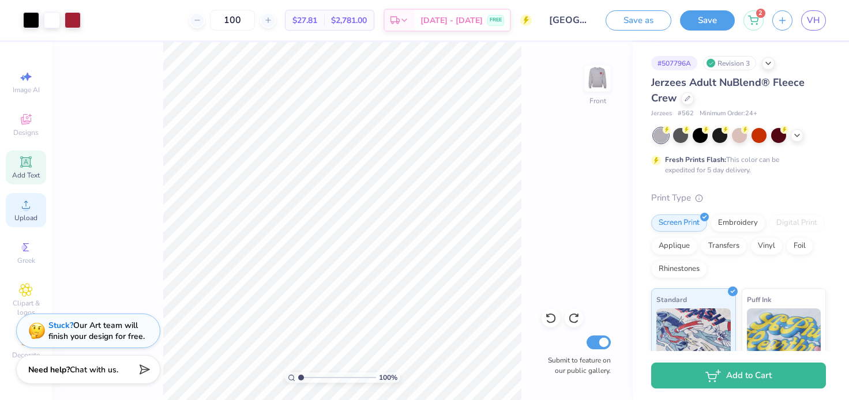
click at [16, 206] on div "Upload" at bounding box center [26, 210] width 40 height 34
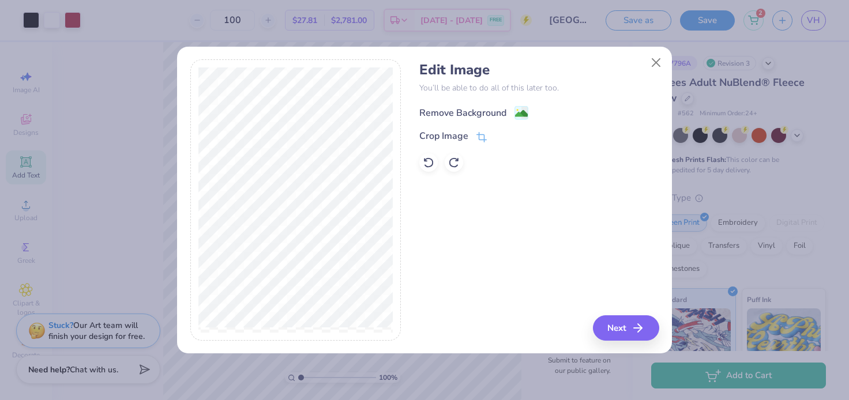
click at [465, 115] on div "Remove Background" at bounding box center [462, 113] width 87 height 14
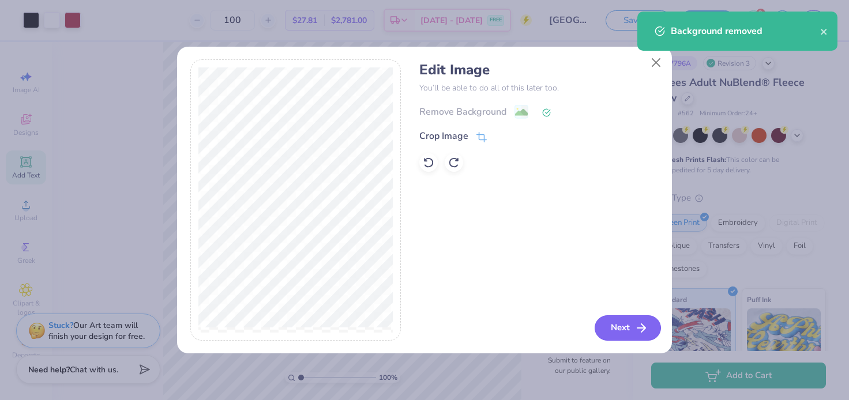
click at [614, 329] on button "Next" at bounding box center [627, 327] width 66 height 25
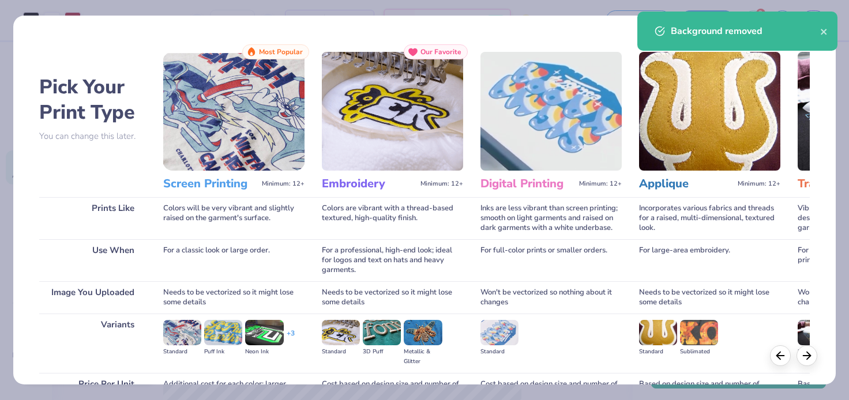
scroll to position [117, 0]
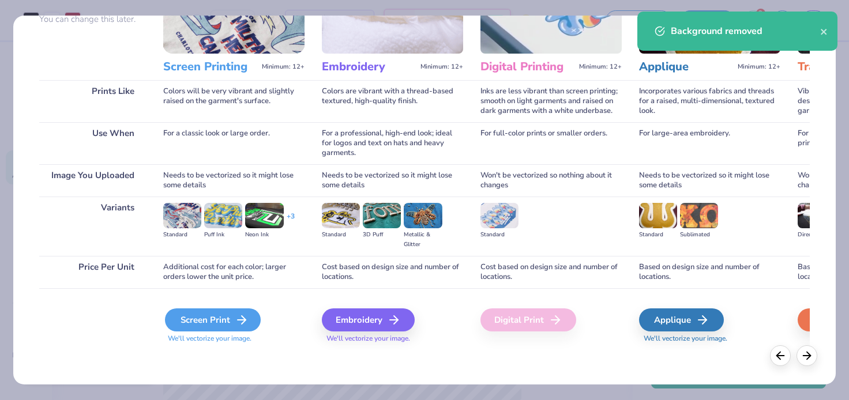
click at [238, 318] on icon at bounding box center [242, 320] width 14 height 14
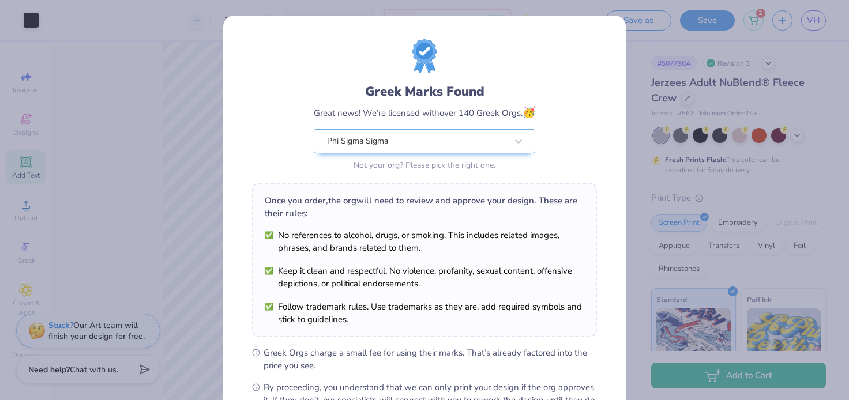
scroll to position [140, 0]
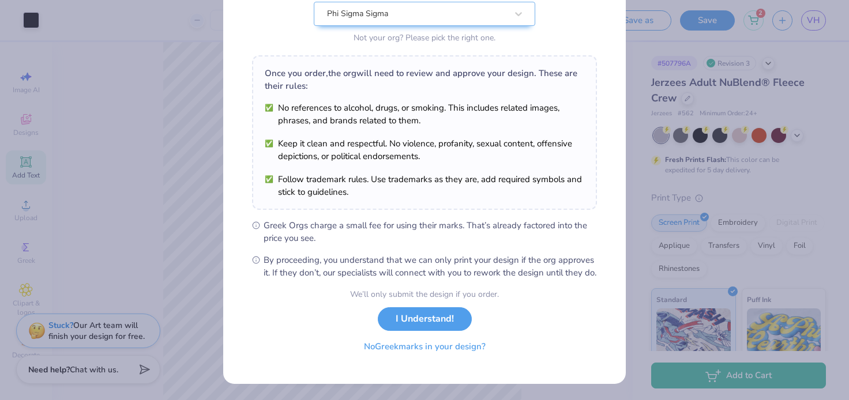
click at [393, 347] on button "No Greek marks in your design?" at bounding box center [424, 347] width 141 height 24
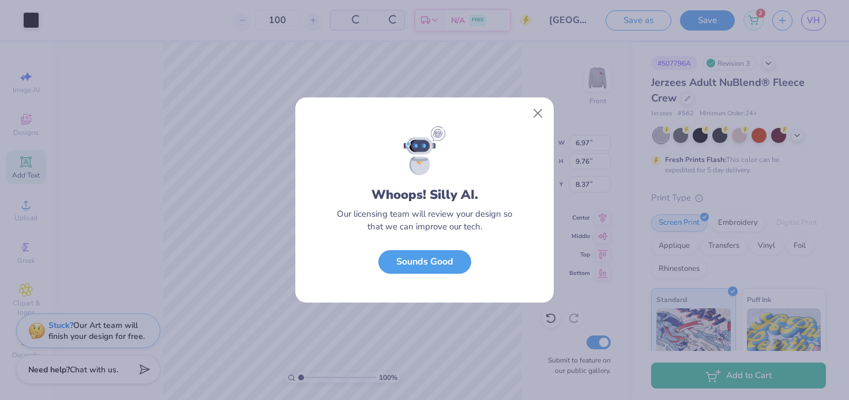
scroll to position [0, 0]
click at [417, 268] on button "Sounds Good" at bounding box center [424, 259] width 93 height 24
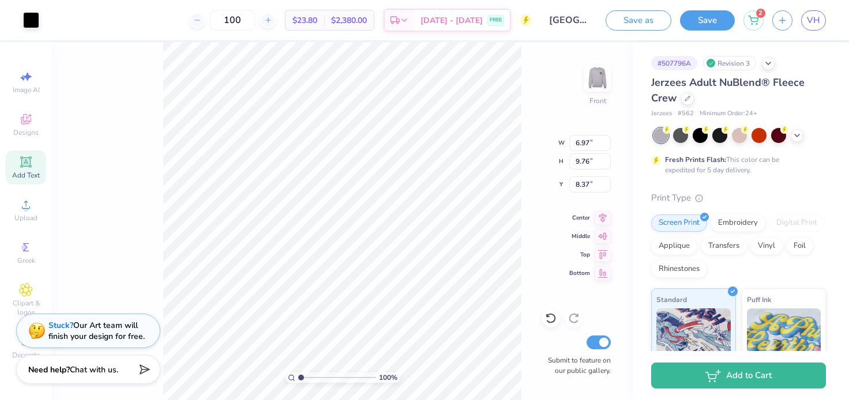
type input "4.77"
type input "3.92"
type input "5.49"
type input "5.87"
click at [541, 317] on div at bounding box center [550, 318] width 18 height 18
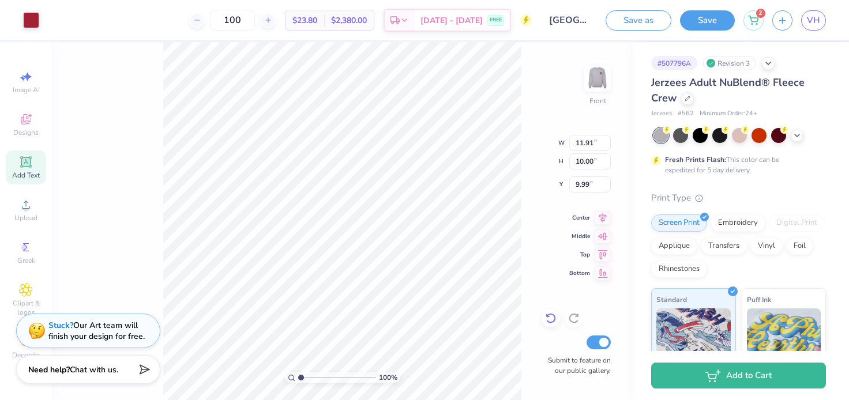
type input "9.53"
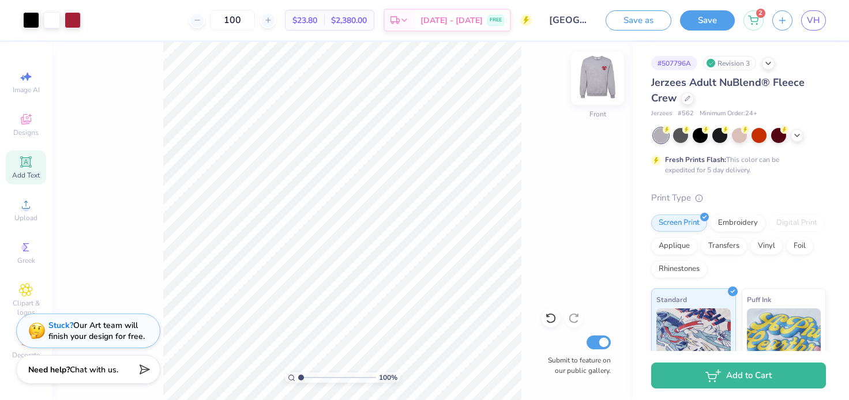
click at [594, 87] on img at bounding box center [597, 78] width 46 height 46
click at [594, 86] on img at bounding box center [597, 78] width 46 height 46
click at [611, 78] on img at bounding box center [597, 78] width 46 height 46
click at [609, 79] on img at bounding box center [597, 78] width 23 height 23
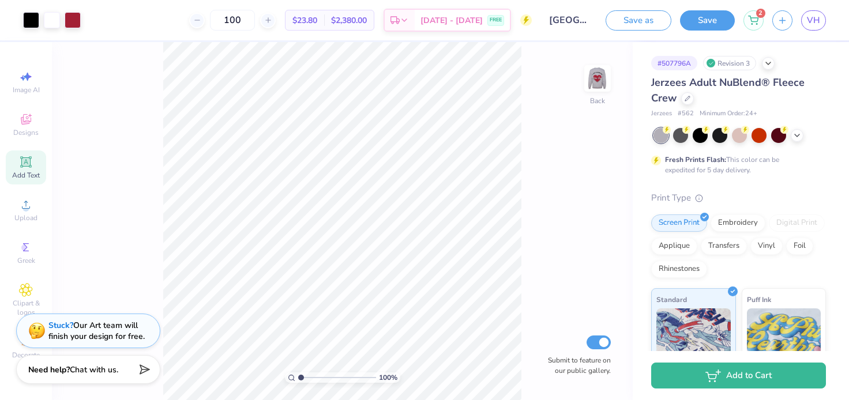
click at [609, 79] on img at bounding box center [597, 78] width 23 height 23
type input "6.26"
click at [545, 317] on icon at bounding box center [551, 318] width 12 height 12
click at [578, 319] on icon at bounding box center [574, 318] width 12 height 12
click at [551, 319] on icon at bounding box center [551, 318] width 12 height 12
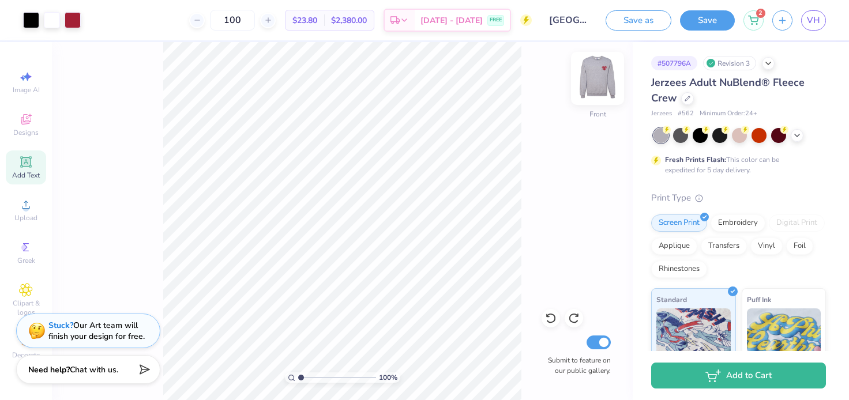
click at [606, 82] on img at bounding box center [597, 78] width 46 height 46
click at [598, 84] on img at bounding box center [597, 78] width 46 height 46
click at [598, 84] on img at bounding box center [597, 78] width 23 height 23
